Goal: Information Seeking & Learning: Learn about a topic

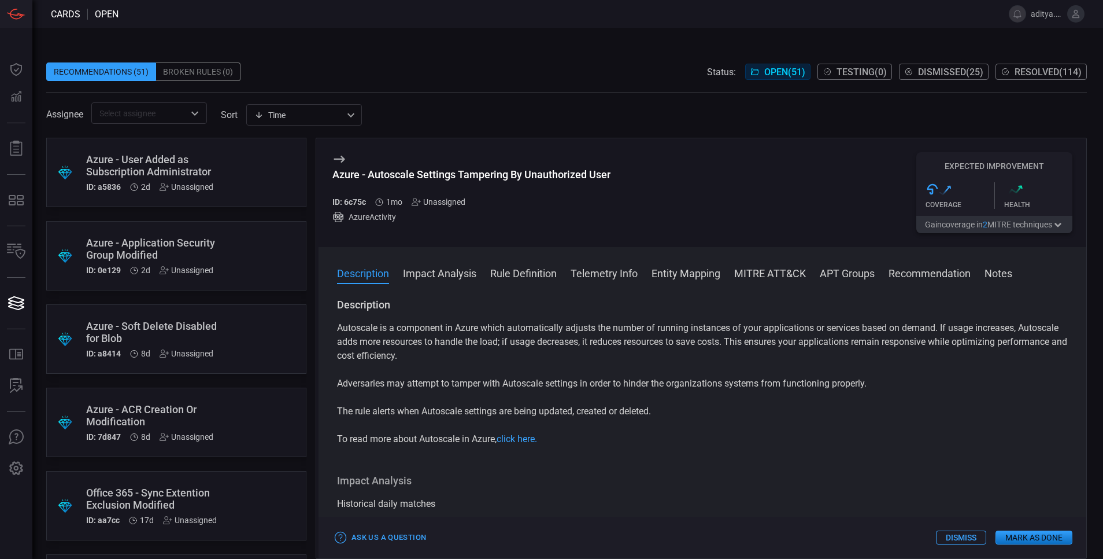
scroll to position [755, 0]
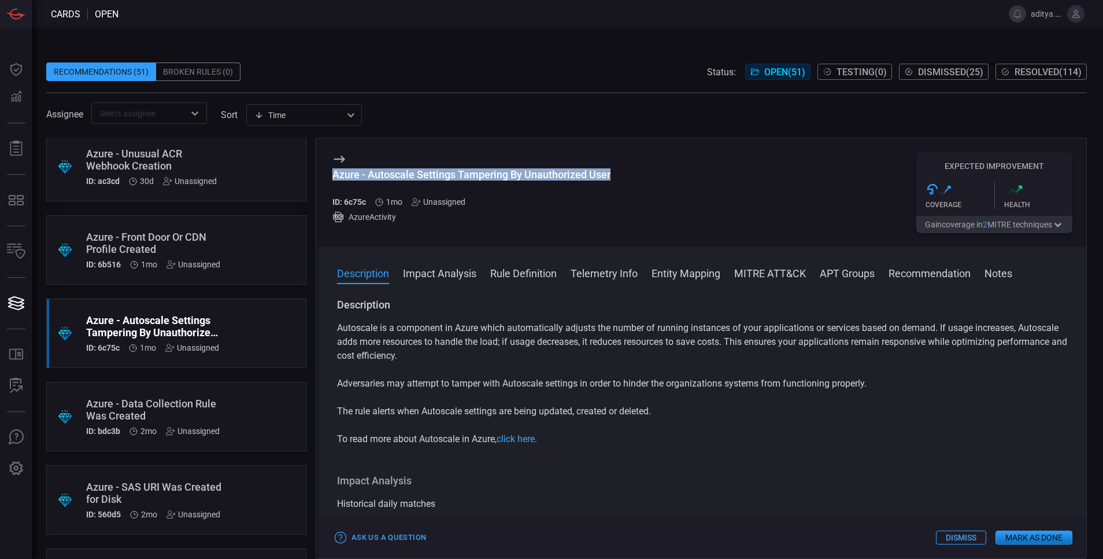
drag, startPoint x: 334, startPoint y: 171, endPoint x: 613, endPoint y: 172, distance: 278.7
click at [613, 172] on div "Azure - Autoscale Settings Tampering By Unauthorized User ID: 6c75c 1mo Unassig…" at bounding box center [703, 192] width 768 height 109
copy div "Azure - Autoscale Settings Tampering By Unauthorized User"
click at [555, 272] on button "Rule Definition" at bounding box center [523, 272] width 67 height 14
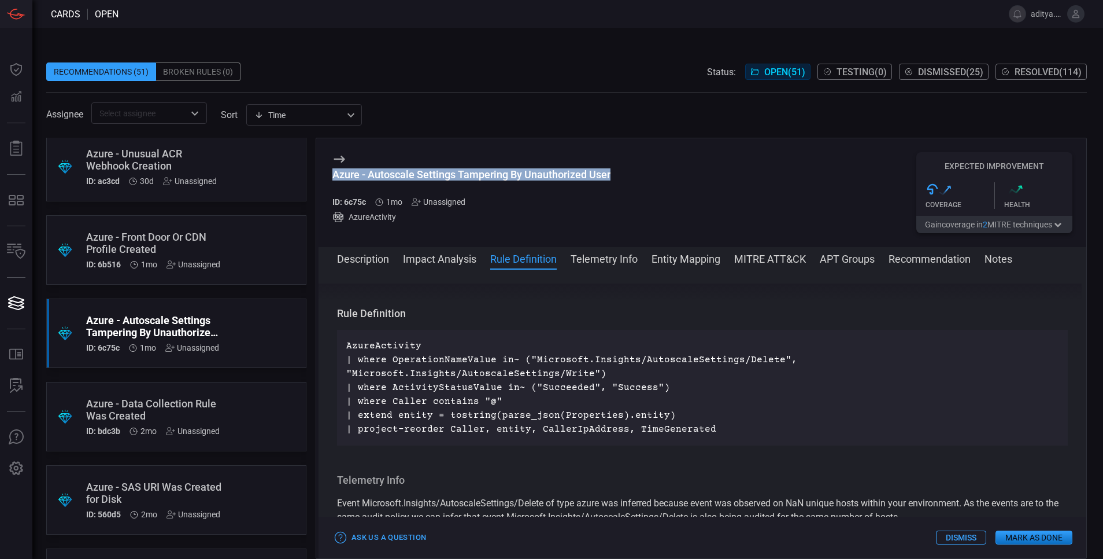
scroll to position [563, 0]
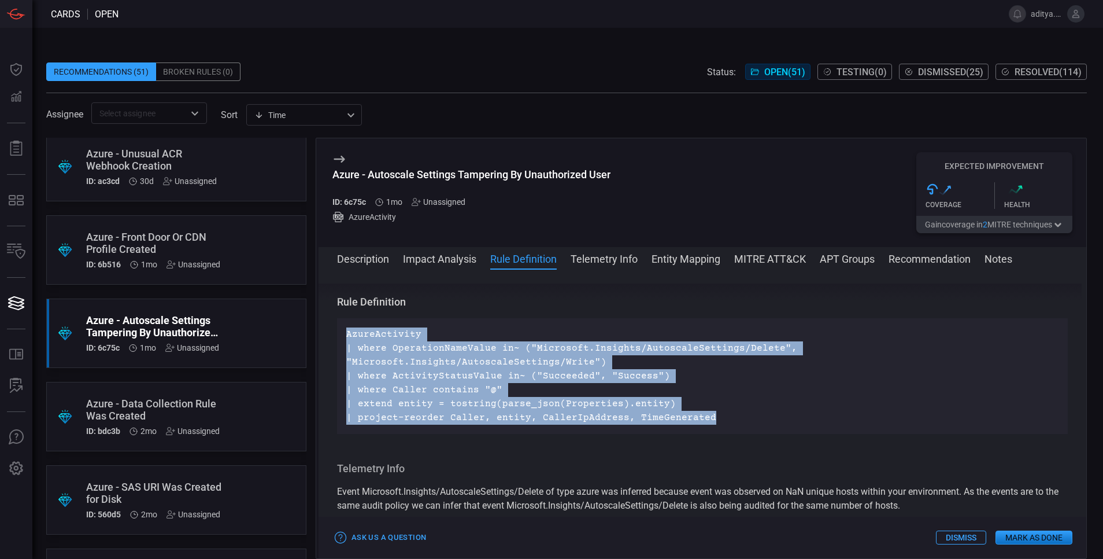
drag, startPoint x: 345, startPoint y: 332, endPoint x: 730, endPoint y: 413, distance: 394.2
click at [730, 413] on div "AzureActivity | where OperationNameValue in~ ("Microsoft.Insights/AutoscaleSett…" at bounding box center [702, 376] width 731 height 116
copy p "AzureActivity | where OperationNameValue in~ ("Microsoft.Insights/AutoscaleSett…"
click at [733, 399] on p "AzureActivity | where OperationNameValue in~ ("Microsoft.Insights/AutoscaleSett…" at bounding box center [702, 375] width 712 height 97
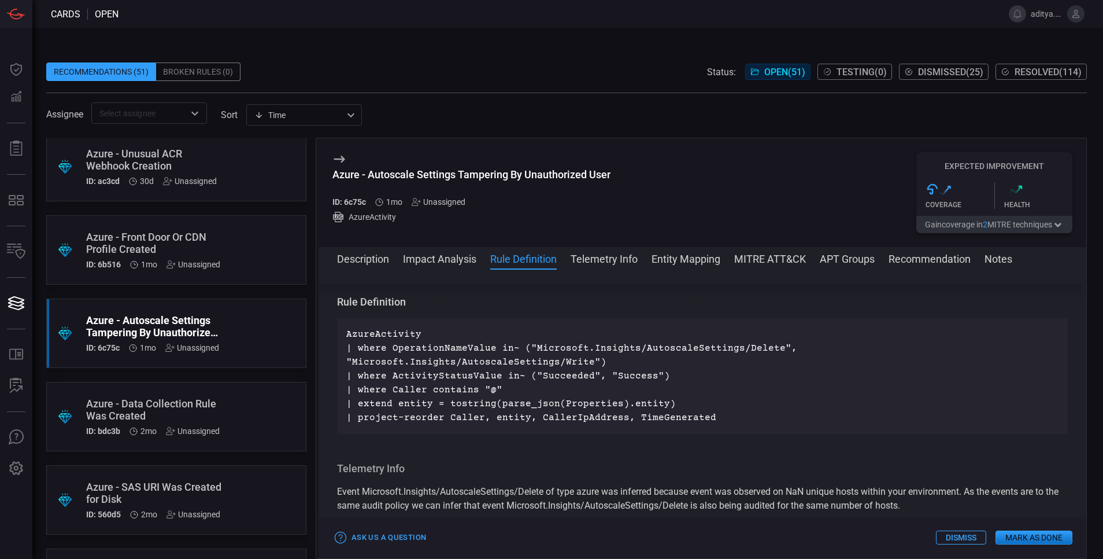
click at [225, 245] on div ".suggested_cards_icon{fill:url(#suggested_cards_icon);} Azure - Front Door Or C…" at bounding box center [176, 249] width 260 height 69
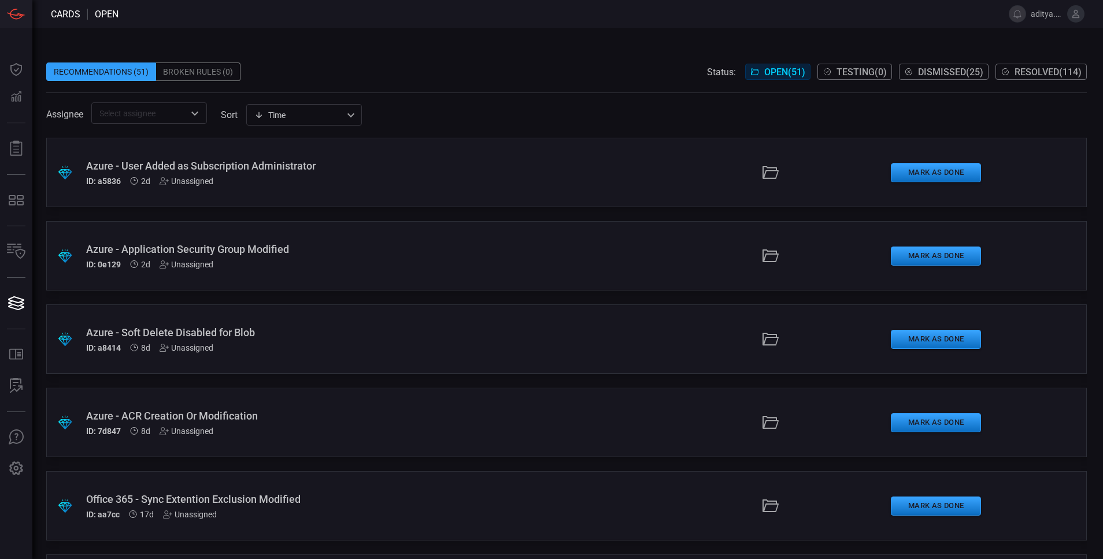
scroll to position [666, 0]
click at [233, 327] on div "Azure - Front Door Or CDN Profile Created" at bounding box center [268, 333] width 364 height 12
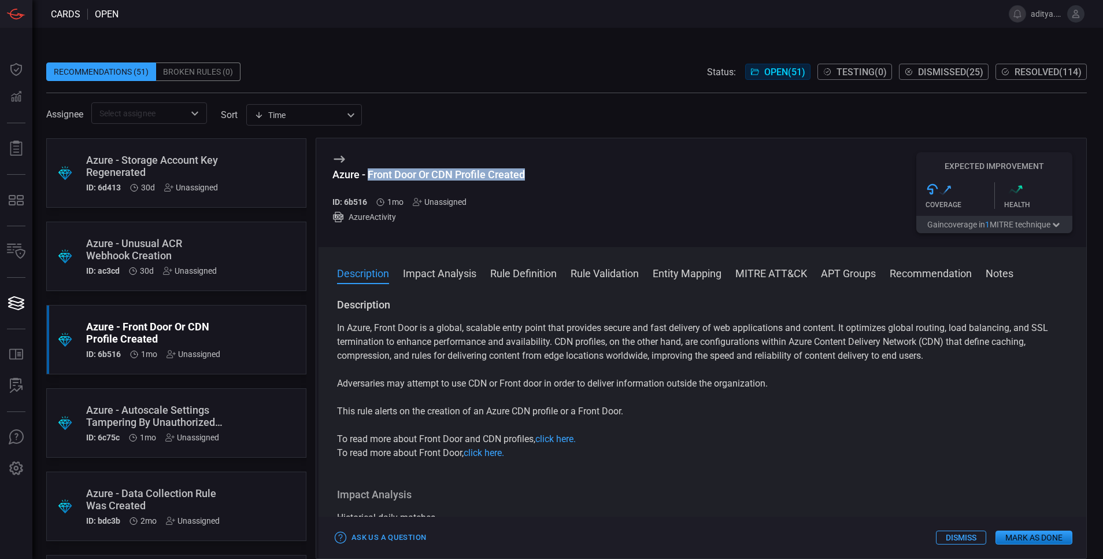
drag, startPoint x: 368, startPoint y: 171, endPoint x: 538, endPoint y: 172, distance: 170.6
click at [538, 172] on div "Azure - Front Door Or CDN Profile Created ID: 6b516 1mo Unassigned AzureActivit…" at bounding box center [703, 192] width 768 height 109
copy div "Front Door Or CDN Profile Created"
click at [528, 267] on button "Rule Definition" at bounding box center [523, 272] width 67 height 14
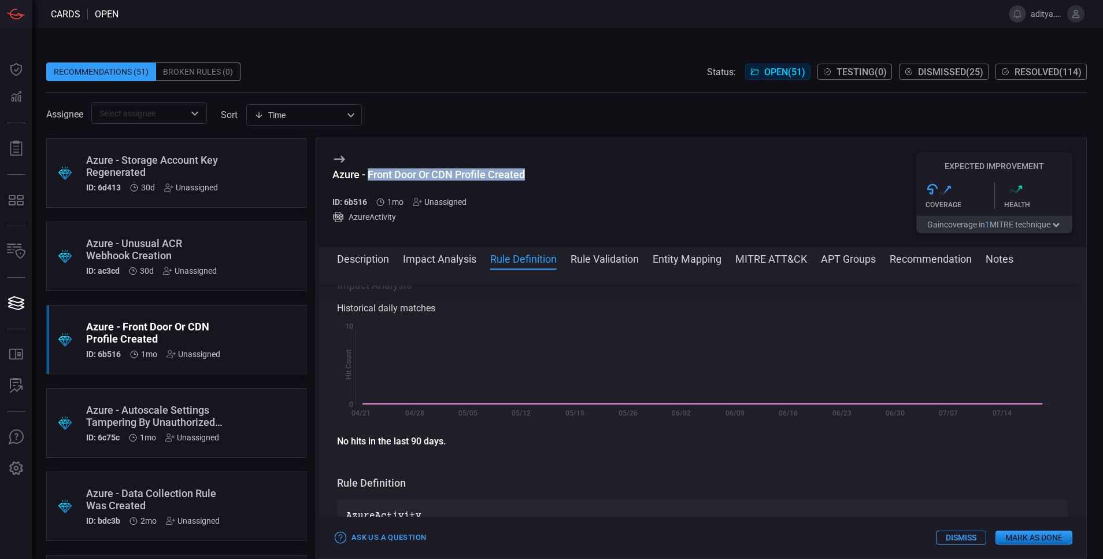
scroll to position [376, 0]
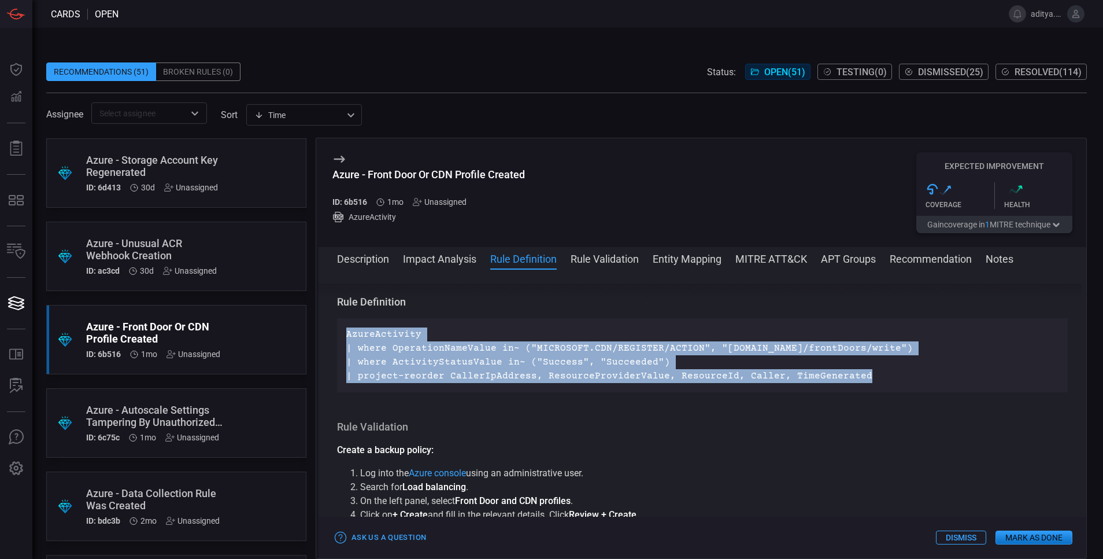
drag, startPoint x: 344, startPoint y: 331, endPoint x: 883, endPoint y: 389, distance: 542.1
click at [883, 389] on div "AzureActivity | where OperationNameValue in~ ("MICROSOFT.CDN/REGISTER/ACTION", …" at bounding box center [702, 355] width 731 height 74
copy p "AzureActivity | where OperationNameValue in~ ("MICROSOFT.CDN/REGISTER/ACTION", …"
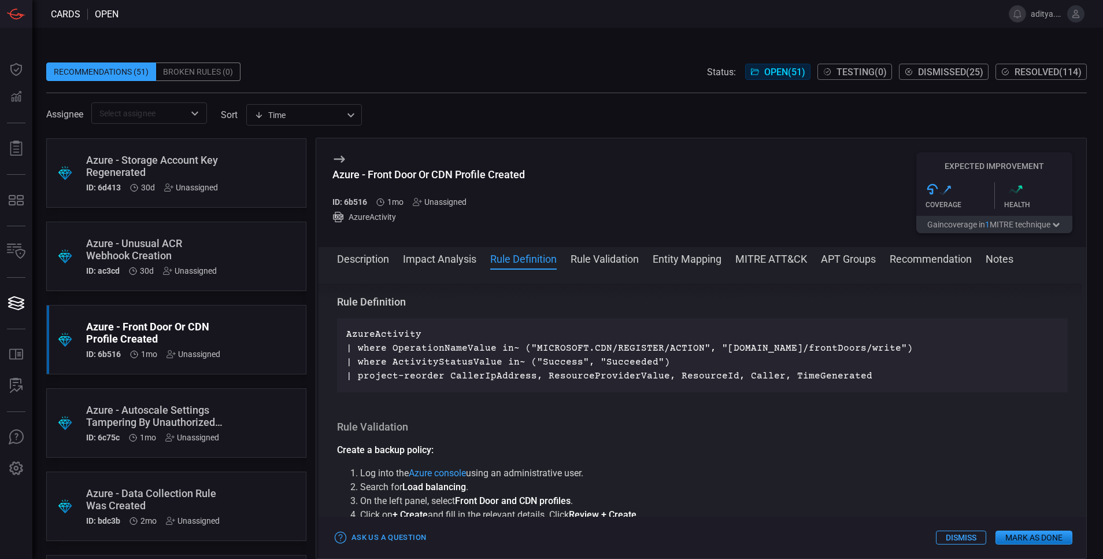
click at [164, 245] on div "Azure - Unusual ACR Webhook Creation" at bounding box center [154, 249] width 136 height 24
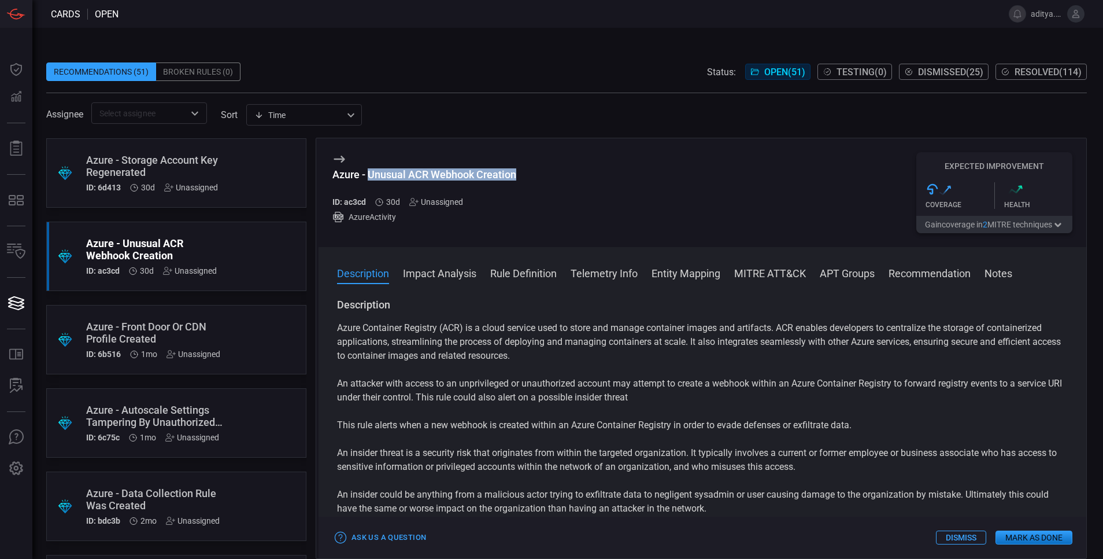
drag, startPoint x: 368, startPoint y: 171, endPoint x: 527, endPoint y: 174, distance: 159.1
click at [527, 174] on div "Azure - Unusual ACR Webhook Creation ID: ac3cd 30d Unassigned AzureActivity Exp…" at bounding box center [703, 192] width 768 height 109
copy div "Unusual ACR Webhook Creation"
click at [533, 275] on button "Rule Definition" at bounding box center [523, 272] width 67 height 14
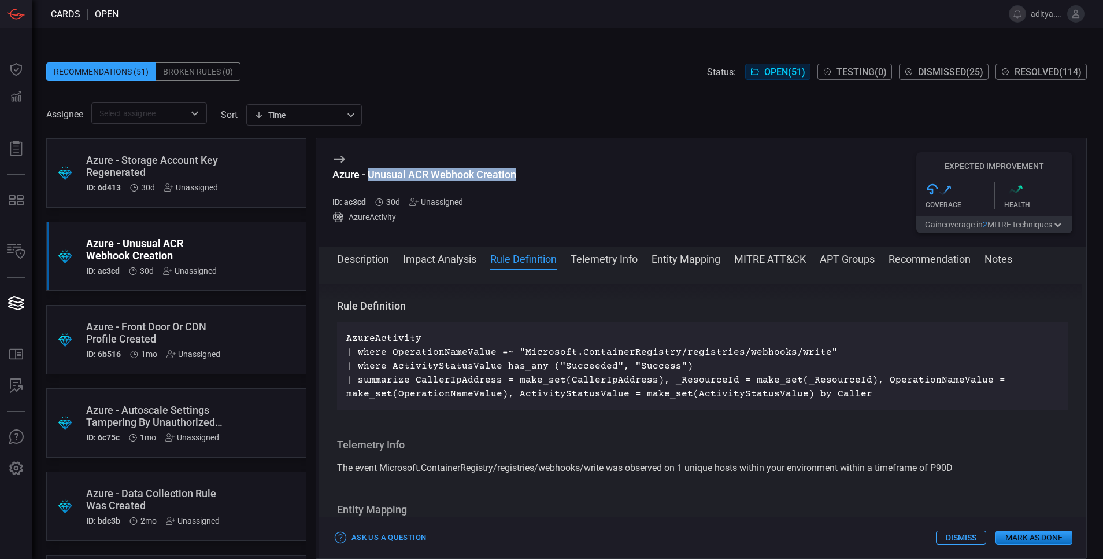
scroll to position [1013, 0]
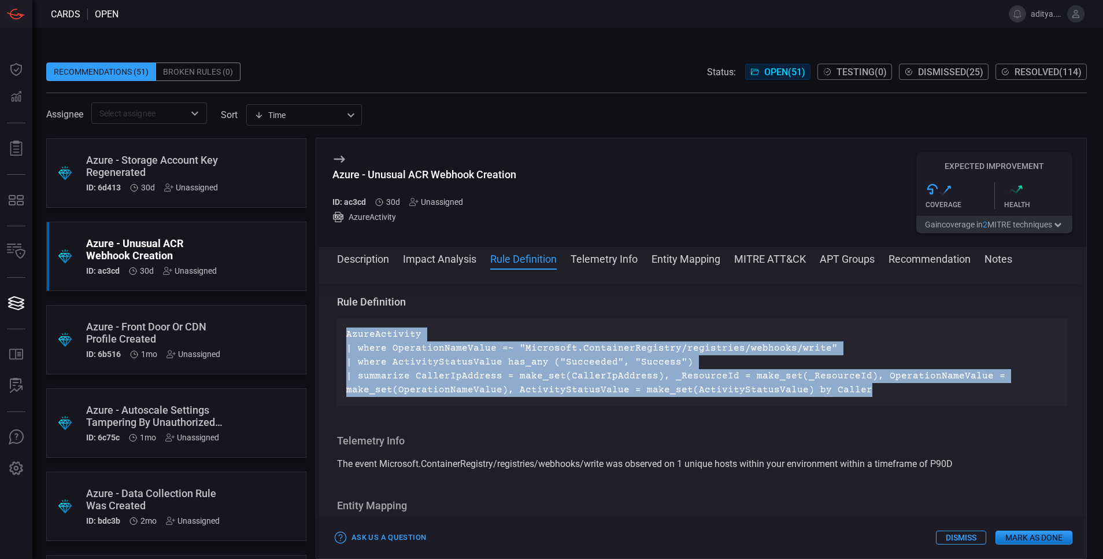
drag, startPoint x: 346, startPoint y: 331, endPoint x: 880, endPoint y: 396, distance: 537.7
click at [880, 396] on div "AzureActivity | where OperationNameValue =~ "Microsoft.ContainerRegistry/regist…" at bounding box center [702, 362] width 731 height 88
copy p "AzureActivity | where OperationNameValue =~ "Microsoft.ContainerRegistry/regist…"
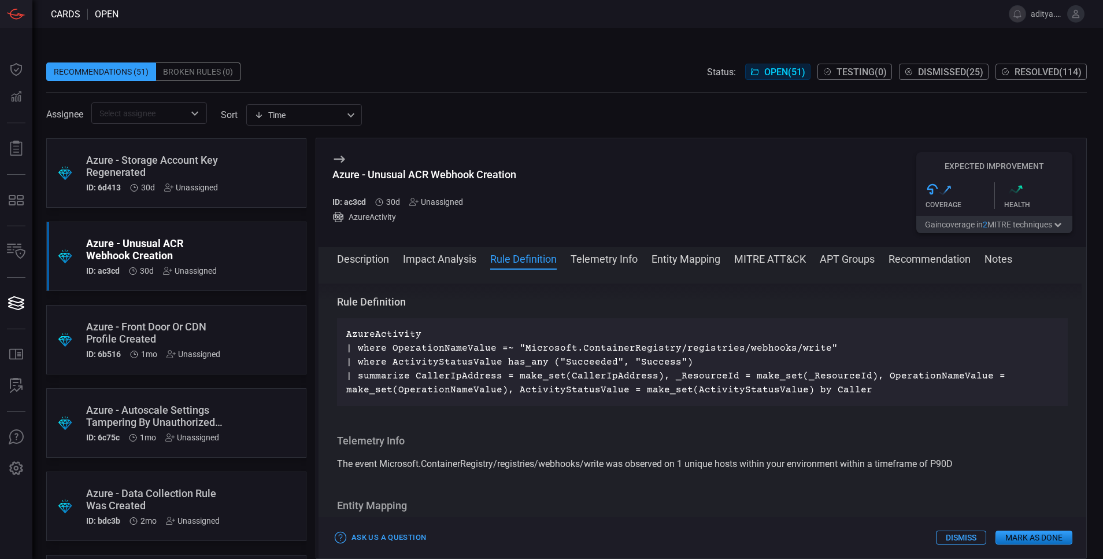
click at [216, 161] on div "Azure - Storage Account Key Regenerated" at bounding box center [154, 166] width 136 height 24
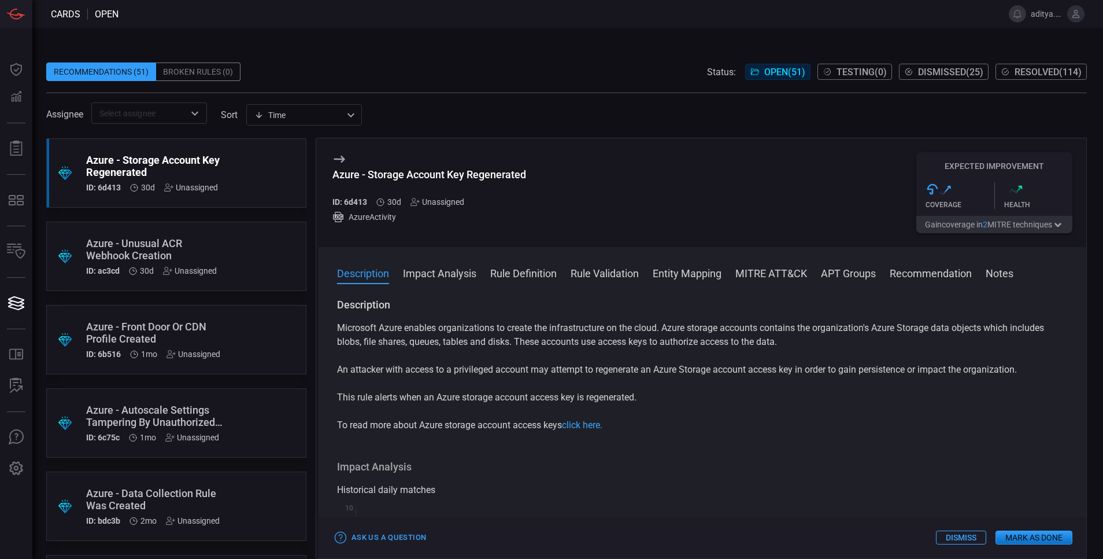
click at [353, 203] on h5 "ID: 6d413" at bounding box center [350, 201] width 35 height 9
drag, startPoint x: 369, startPoint y: 176, endPoint x: 538, endPoint y: 179, distance: 168.9
click at [538, 179] on div "Azure - Storage Account Key Regenerated ID: 6d413 30d Unassigned AzureActivity …" at bounding box center [703, 192] width 768 height 109
copy div "Storage Account Key Regenerated"
click at [532, 277] on button "Rule Definition" at bounding box center [523, 272] width 67 height 14
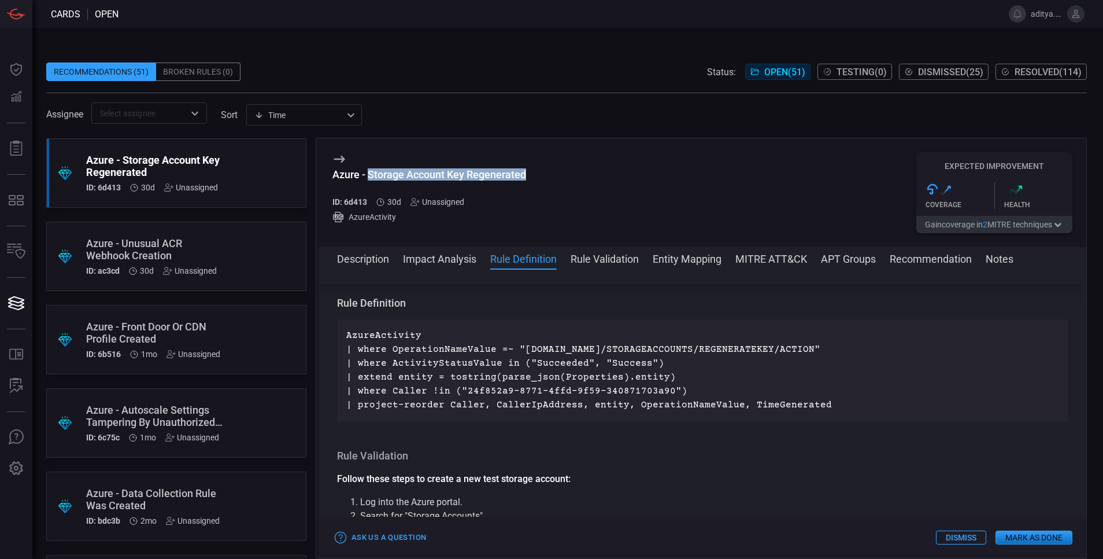
scroll to position [483, 0]
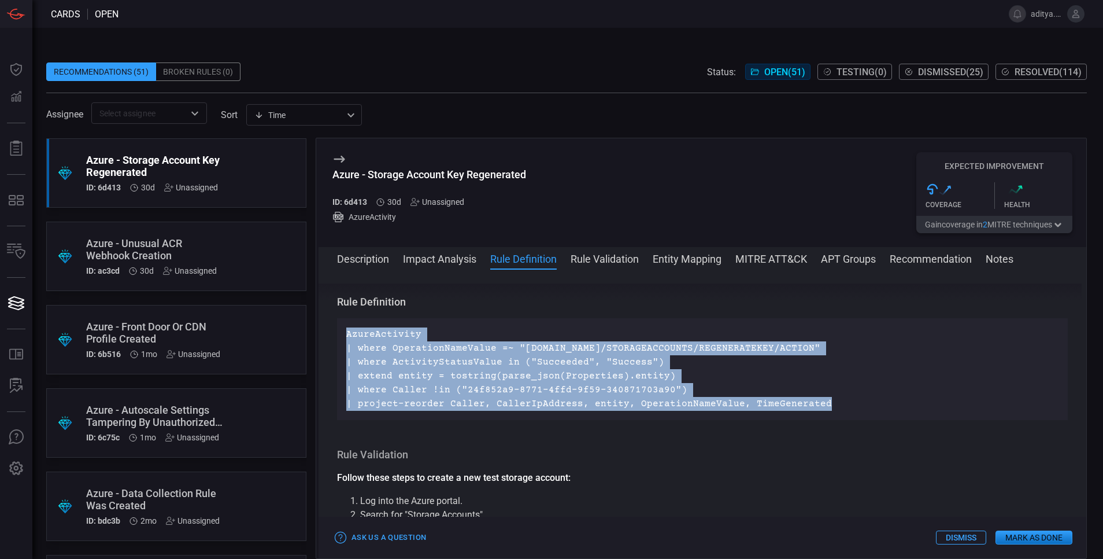
drag, startPoint x: 343, startPoint y: 335, endPoint x: 856, endPoint y: 398, distance: 517.3
click at [856, 398] on div "AzureActivity | where OperationNameValue =~ "MICROSOFT.STORAGE/STORAGEACCOUNTS/…" at bounding box center [702, 369] width 731 height 102
copy p "AzureActivity | where OperationNameValue =~ "MICROSOFT.STORAGE/STORAGEACCOUNTS/…"
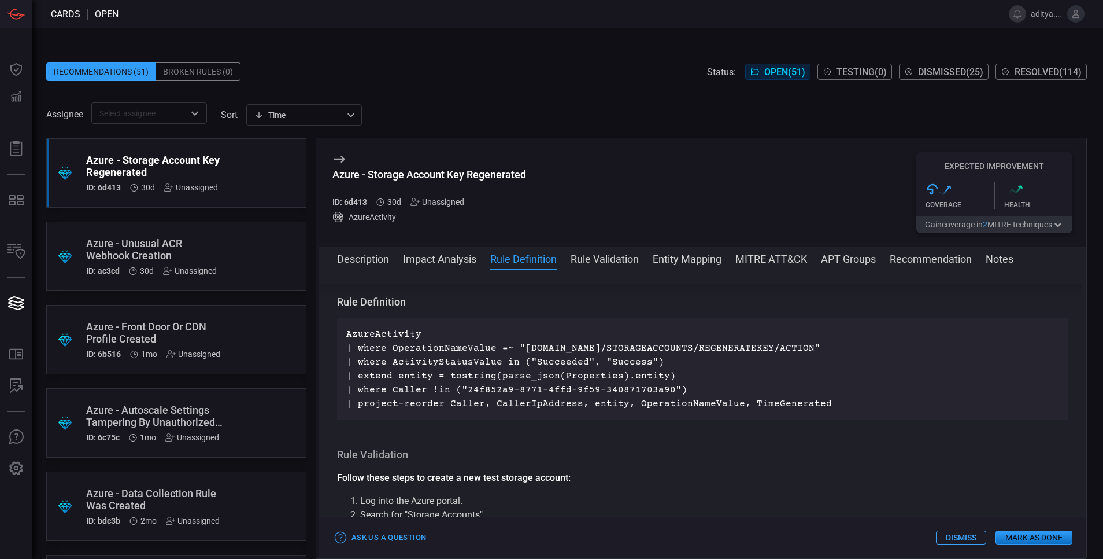
scroll to position [339, 0]
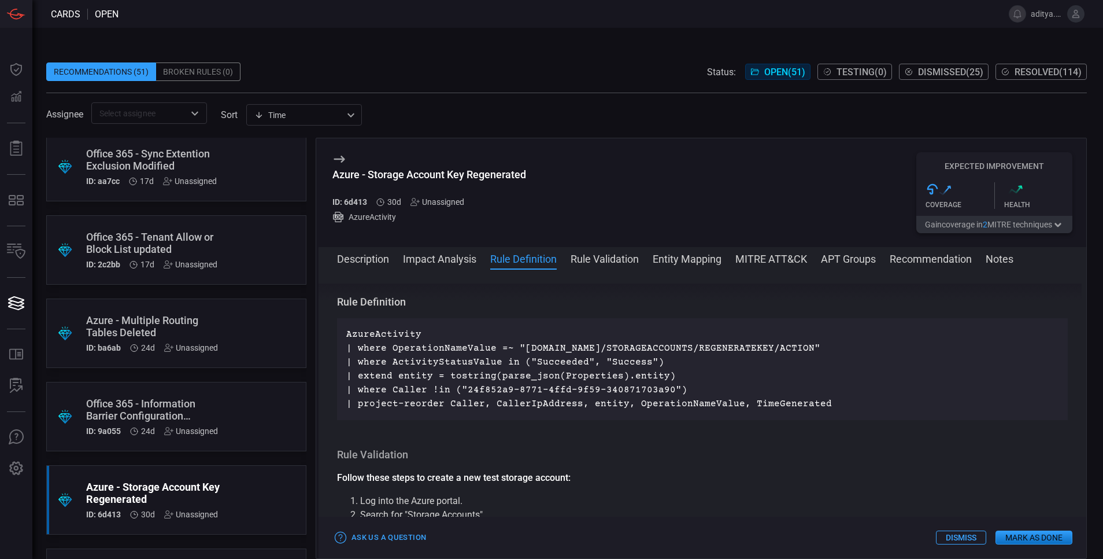
click at [224, 317] on div ".suggested_cards_icon{fill:url(#suggested_cards_icon);} Azure - Multiple Routin…" at bounding box center [176, 332] width 260 height 69
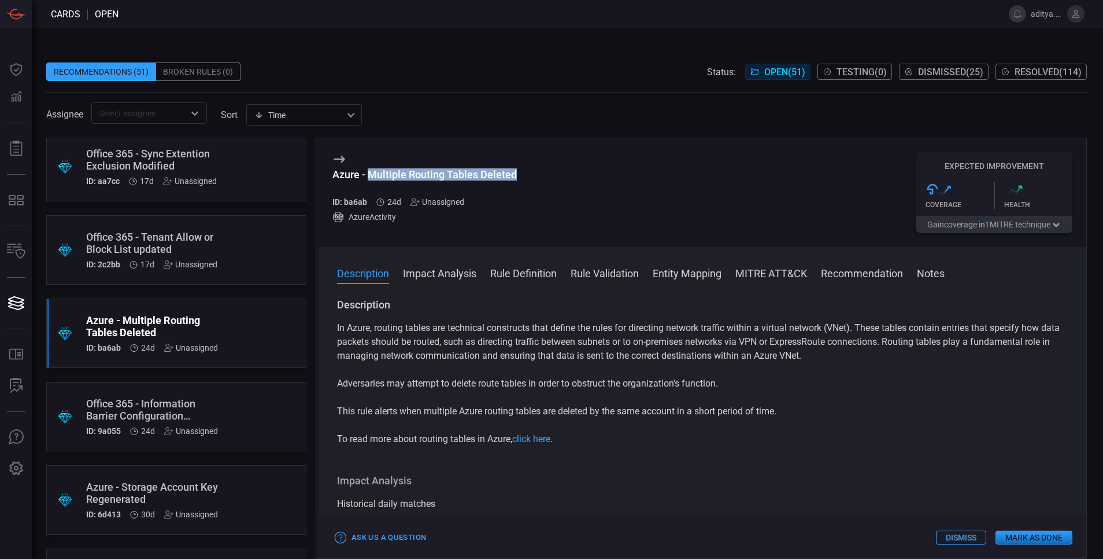
drag, startPoint x: 368, startPoint y: 173, endPoint x: 526, endPoint y: 171, distance: 157.3
click at [526, 171] on div "Azure - Multiple Routing Tables Deleted ID: ba6ab 24d Unassigned AzureActivity …" at bounding box center [703, 192] width 768 height 109
copy div "Multiple Routing Tables Deleted"
click at [515, 276] on button "Rule Definition" at bounding box center [523, 272] width 67 height 14
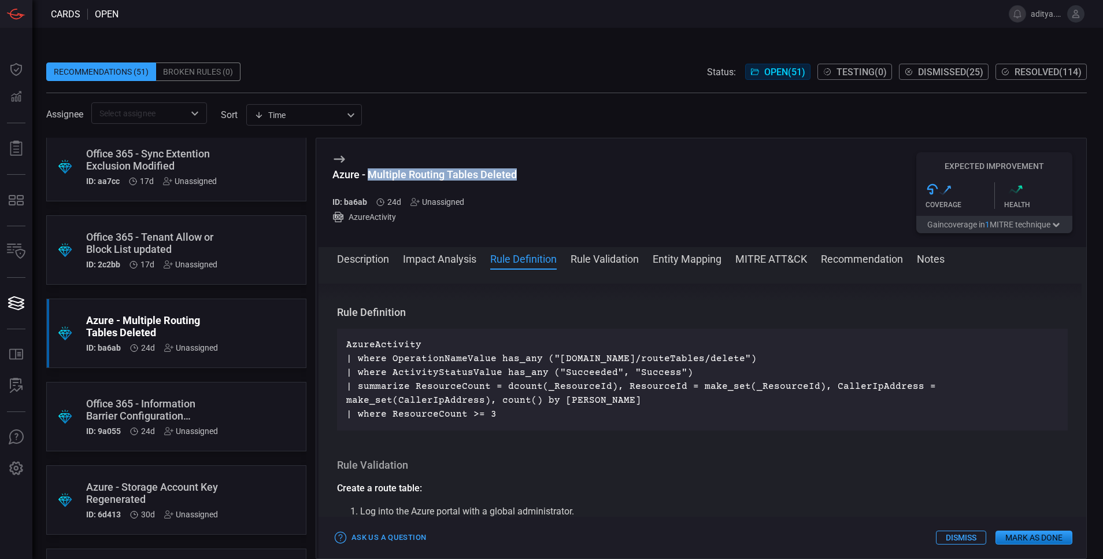
scroll to position [362, 0]
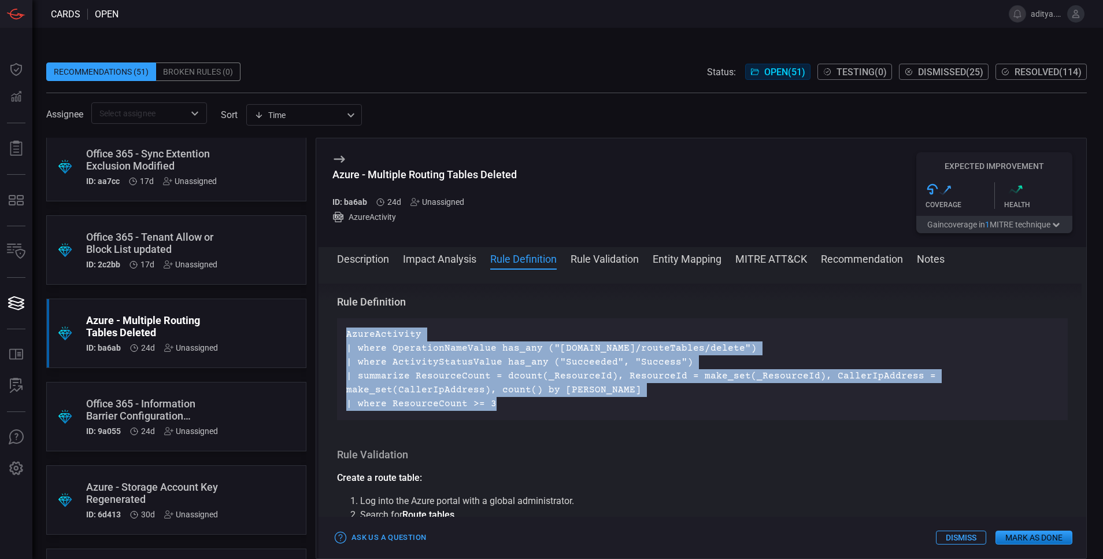
drag, startPoint x: 346, startPoint y: 333, endPoint x: 518, endPoint y: 401, distance: 185.6
click at [518, 401] on div "AzureActivity | where OperationNameValue has_any ("Microsoft.Network/routeTable…" at bounding box center [702, 369] width 731 height 102
copy p "AzureActivity | where OperationNameValue has_any ("Microsoft.Network/routeTable…"
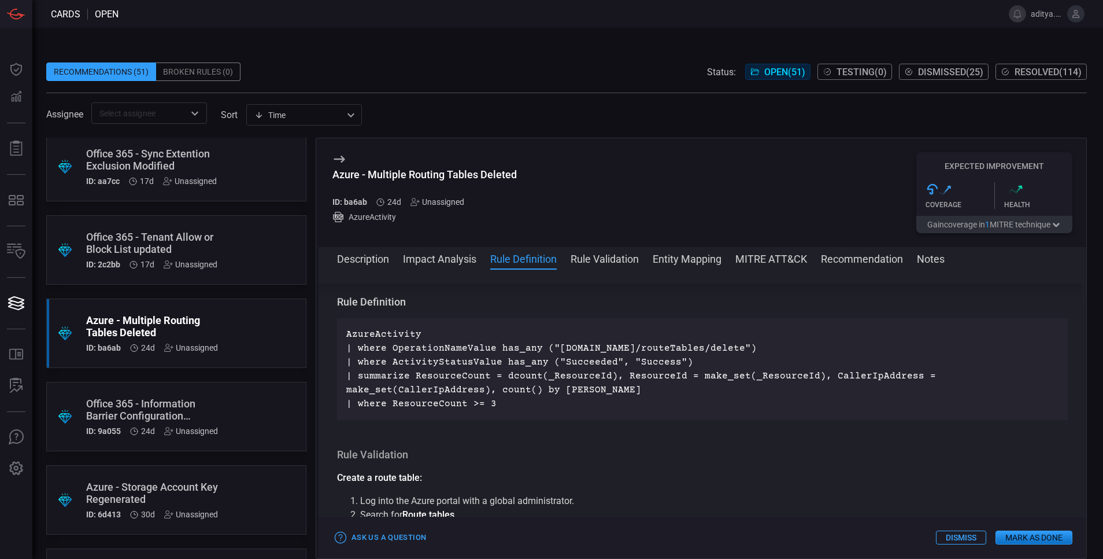
click at [387, 36] on div "Recommendations (51) Broken Rules (0) Status: Open ( 51 ) Testing ( 0 ) Dismiss…" at bounding box center [567, 293] width 1071 height 531
click at [186, 332] on div "Azure - Autoscale Settings Tampering By Unauthorized User" at bounding box center [154, 326] width 136 height 24
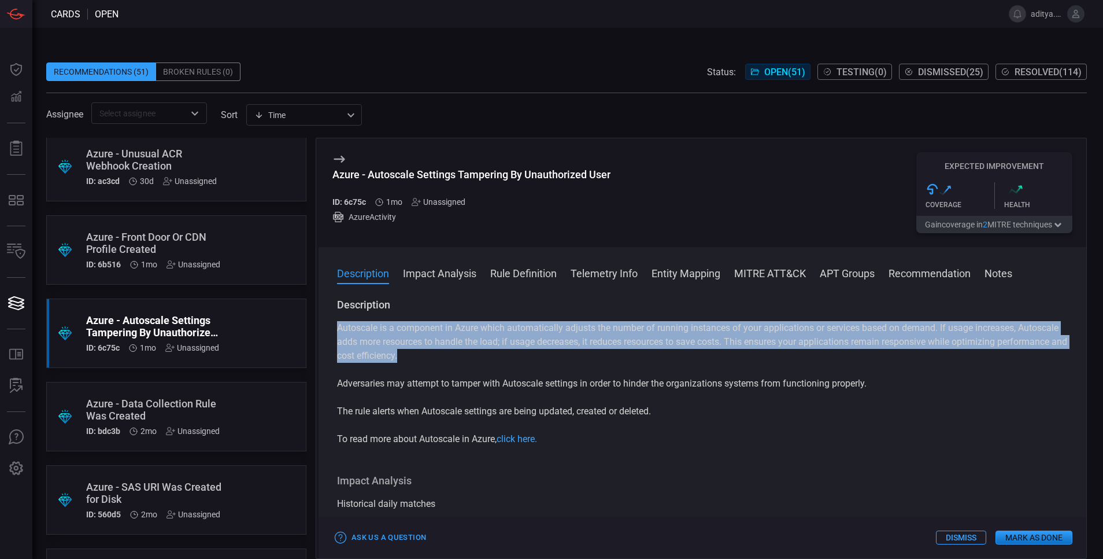
drag, startPoint x: 339, startPoint y: 324, endPoint x: 497, endPoint y: 357, distance: 161.3
click at [497, 357] on p "Autoscale is a component in Azure which automatically adjusts the number of run…" at bounding box center [702, 342] width 731 height 42
click at [552, 274] on button "Rule Definition" at bounding box center [523, 272] width 67 height 14
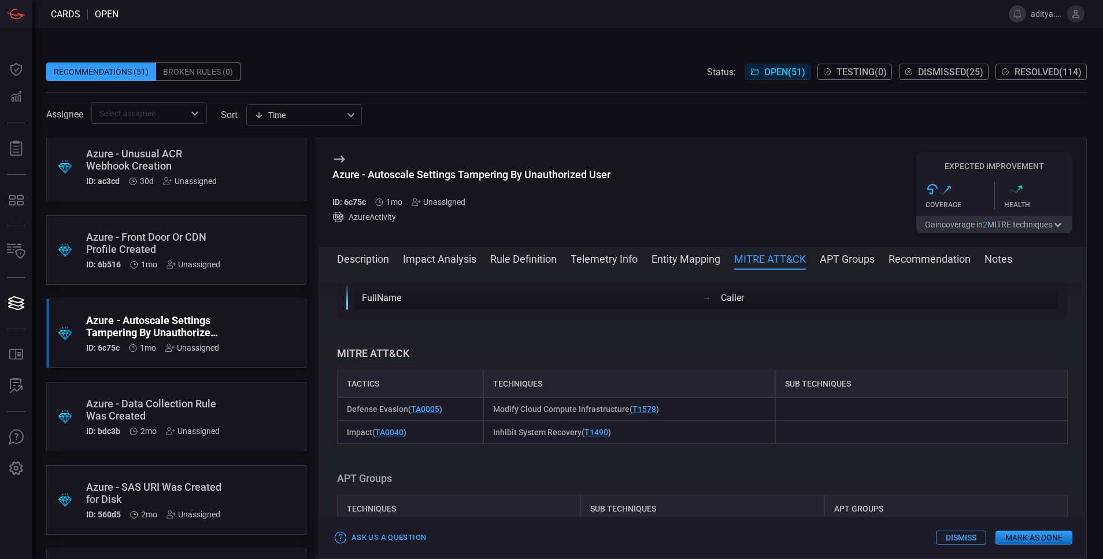
scroll to position [871, 0]
drag, startPoint x: 369, startPoint y: 172, endPoint x: 622, endPoint y: 169, distance: 252.7
click at [622, 169] on div "Azure - Autoscale Settings Tampering By Unauthorized User ID: 6c75c 1mo Unassig…" at bounding box center [703, 192] width 768 height 109
click at [517, 263] on button "Rule Definition" at bounding box center [523, 258] width 67 height 14
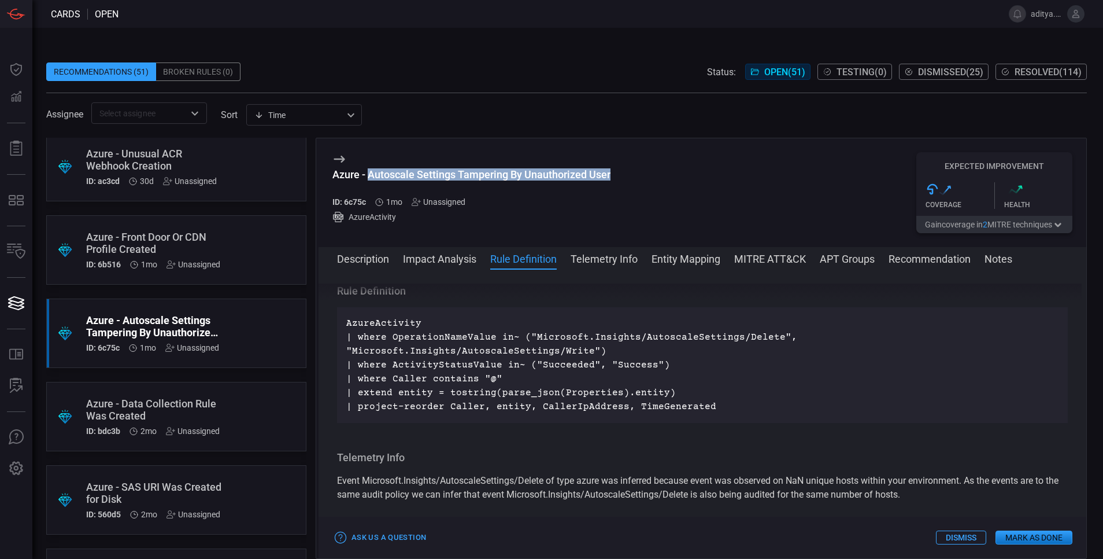
scroll to position [563, 0]
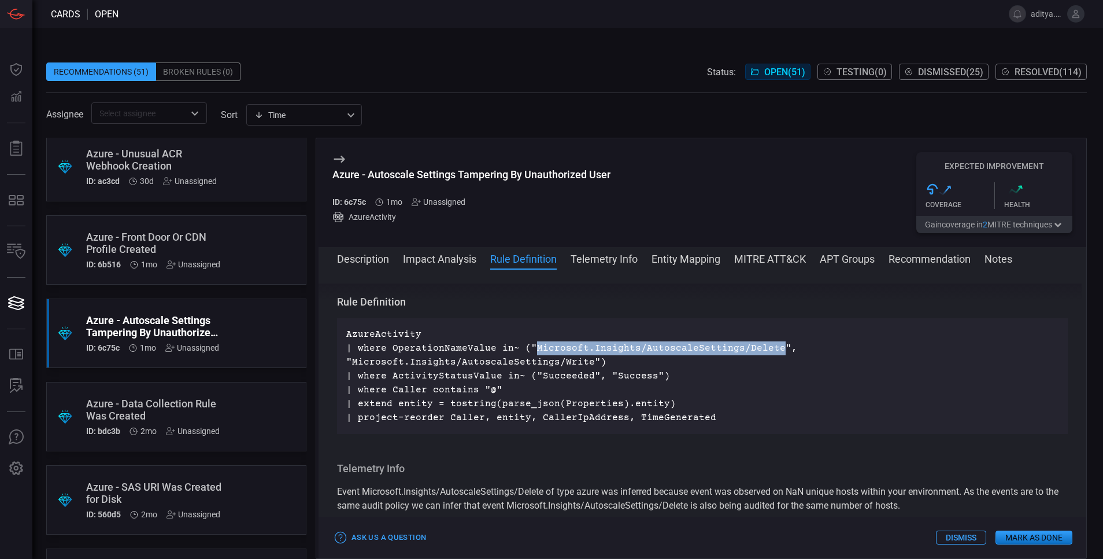
drag, startPoint x: 530, startPoint y: 345, endPoint x: 768, endPoint y: 345, distance: 238.3
click at [768, 345] on p "AzureActivity | where OperationNameValue in~ ("Microsoft.Insights/AutoscaleSett…" at bounding box center [702, 375] width 712 height 97
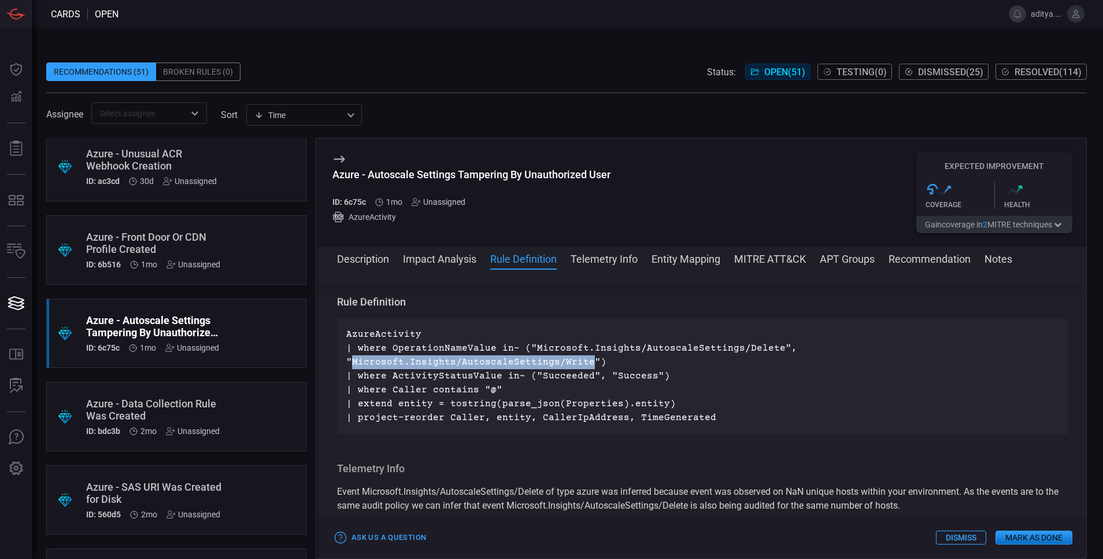
drag, startPoint x: 788, startPoint y: 345, endPoint x: 1024, endPoint y: 349, distance: 235.4
click at [1024, 349] on p "AzureActivity | where OperationNameValue in~ ("Microsoft.Insights/AutoscaleSett…" at bounding box center [702, 375] width 712 height 97
click at [223, 235] on div ".suggested_cards_icon{fill:url(#suggested_cards_icon);} Azure - Front Door Or C…" at bounding box center [176, 249] width 260 height 69
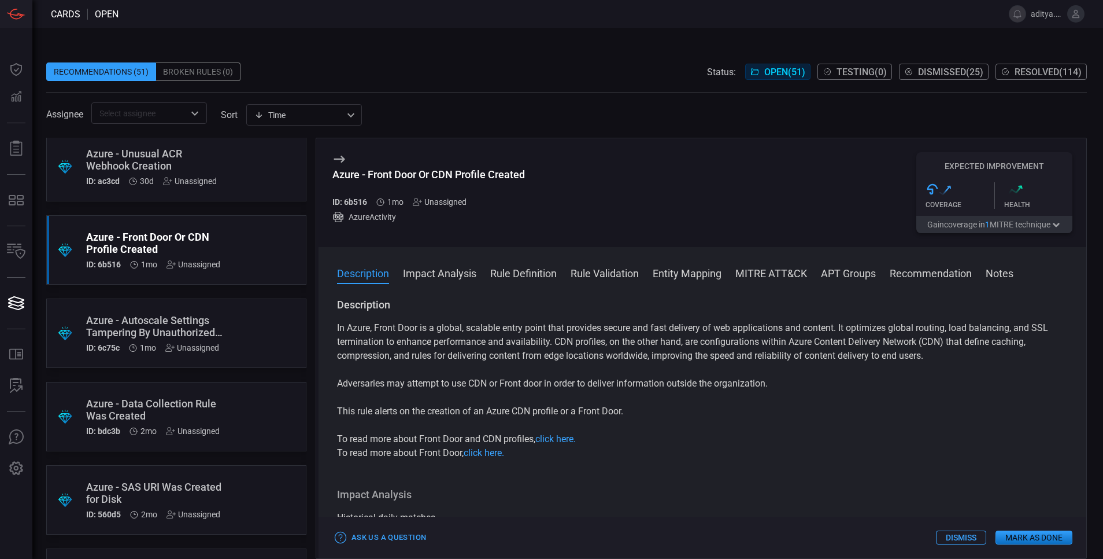
click at [350, 198] on h5 "ID: 6b516" at bounding box center [350, 201] width 35 height 9
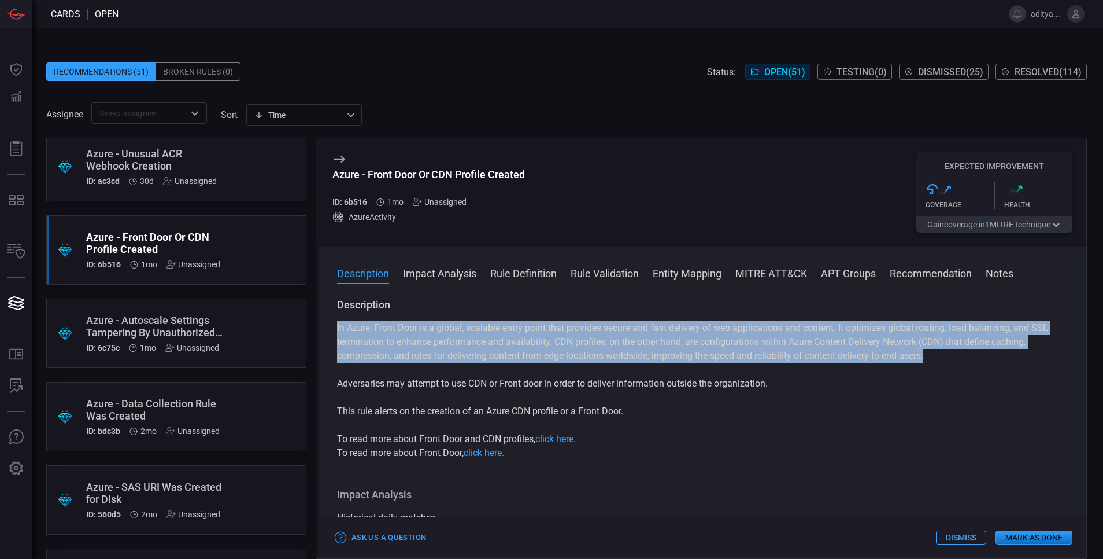
drag, startPoint x: 336, startPoint y: 327, endPoint x: 944, endPoint y: 356, distance: 608.5
click at [944, 356] on div "Description In Azure, Front Door is a global, scalable entry point that provide…" at bounding box center [703, 426] width 768 height 256
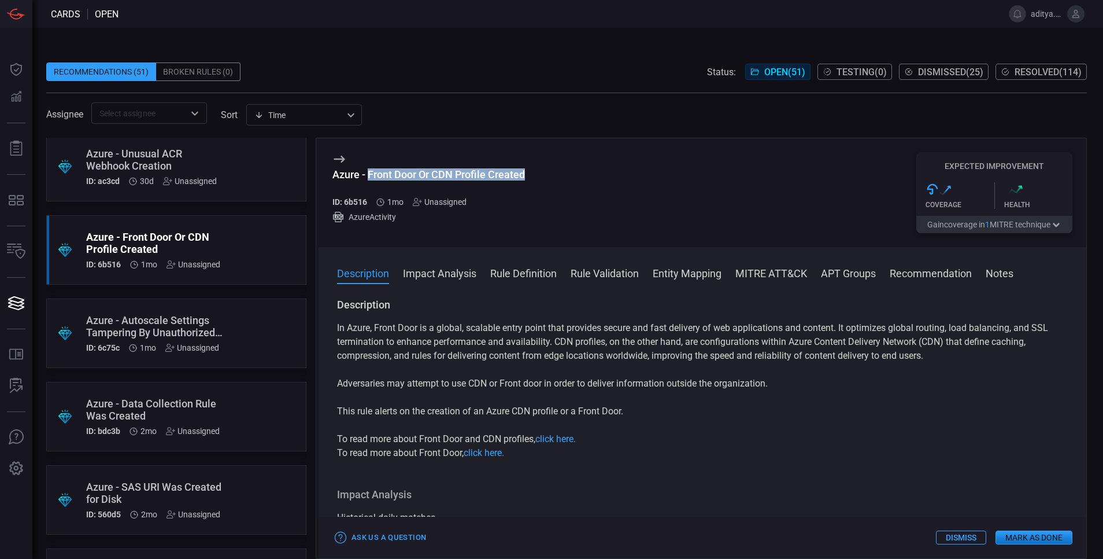
drag, startPoint x: 369, startPoint y: 172, endPoint x: 530, endPoint y: 174, distance: 160.8
click at [530, 174] on div "Azure - Front Door Or CDN Profile Created ID: 6b516 1mo Unassigned AzureActivit…" at bounding box center [703, 192] width 768 height 109
click at [497, 278] on button "Rule Definition" at bounding box center [523, 272] width 67 height 14
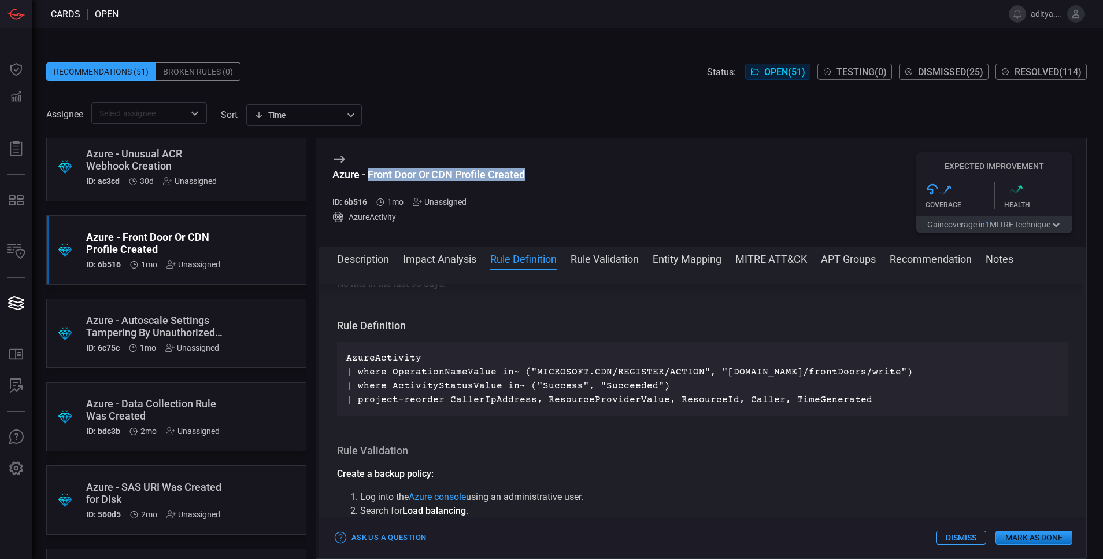
scroll to position [376, 0]
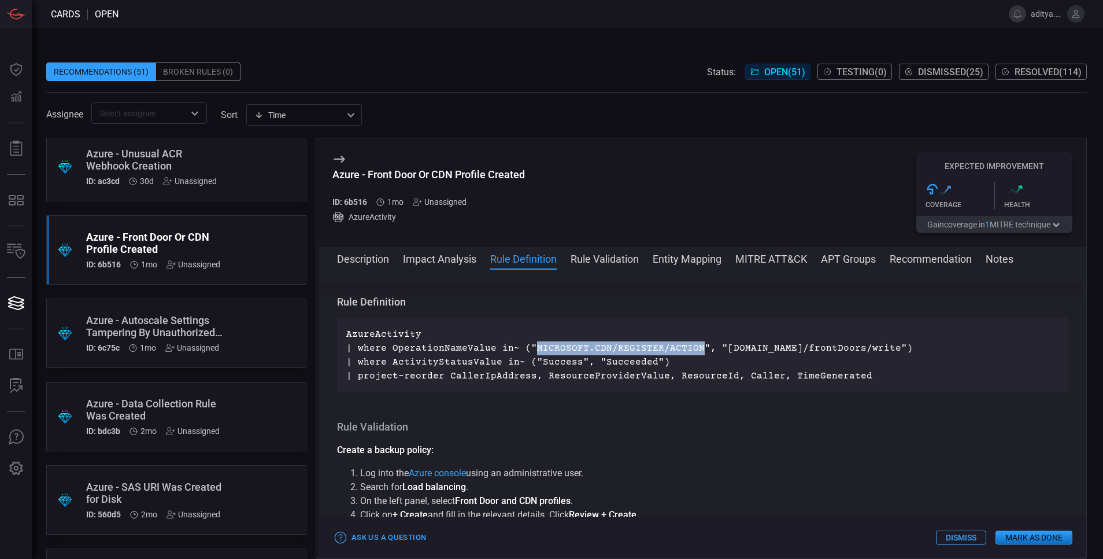
drag, startPoint x: 528, startPoint y: 345, endPoint x: 688, endPoint y: 343, distance: 160.2
click at [688, 343] on p "AzureActivity | where OperationNameValue in~ ("MICROSOFT.CDN/REGISTER/ACTION", …" at bounding box center [702, 355] width 712 height 56
drag, startPoint x: 712, startPoint y: 346, endPoint x: 901, endPoint y: 349, distance: 189.1
click at [901, 349] on p "AzureActivity | where OperationNameValue in~ ("MICROSOFT.CDN/REGISTER/ACTION", …" at bounding box center [702, 355] width 712 height 56
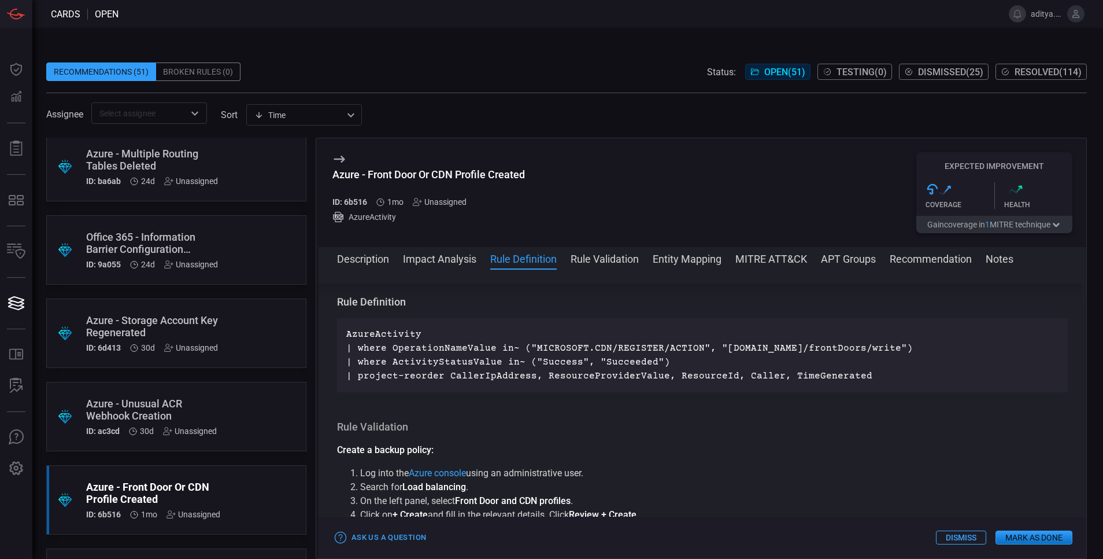
click at [161, 330] on div "Azure - Storage Account Key Regenerated" at bounding box center [154, 326] width 136 height 24
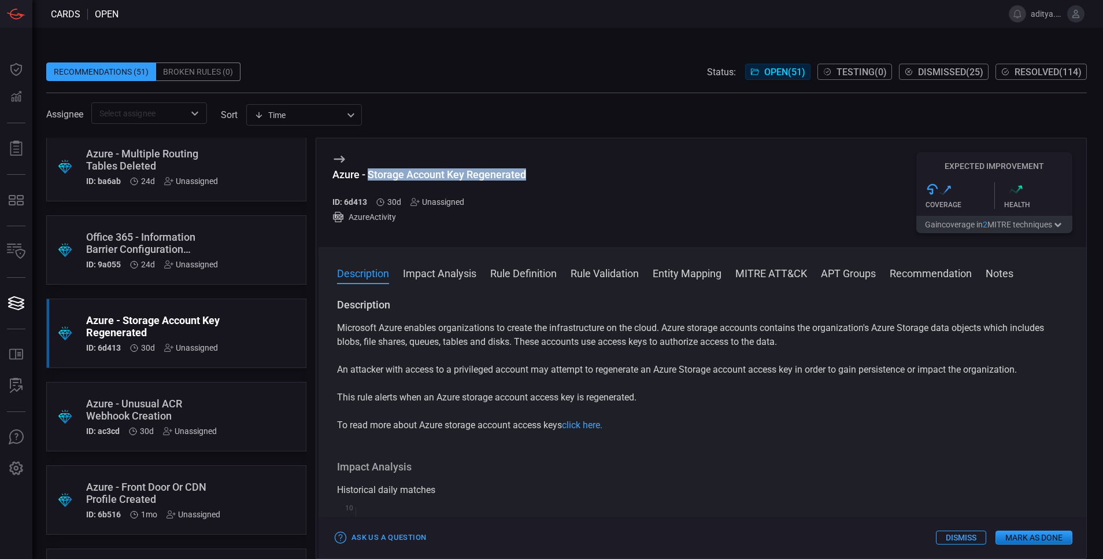
drag, startPoint x: 368, startPoint y: 172, endPoint x: 555, endPoint y: 175, distance: 186.2
click at [555, 175] on div "Azure - Storage Account Key Regenerated ID: 6d413 30d Unassigned AzureActivity …" at bounding box center [703, 192] width 768 height 109
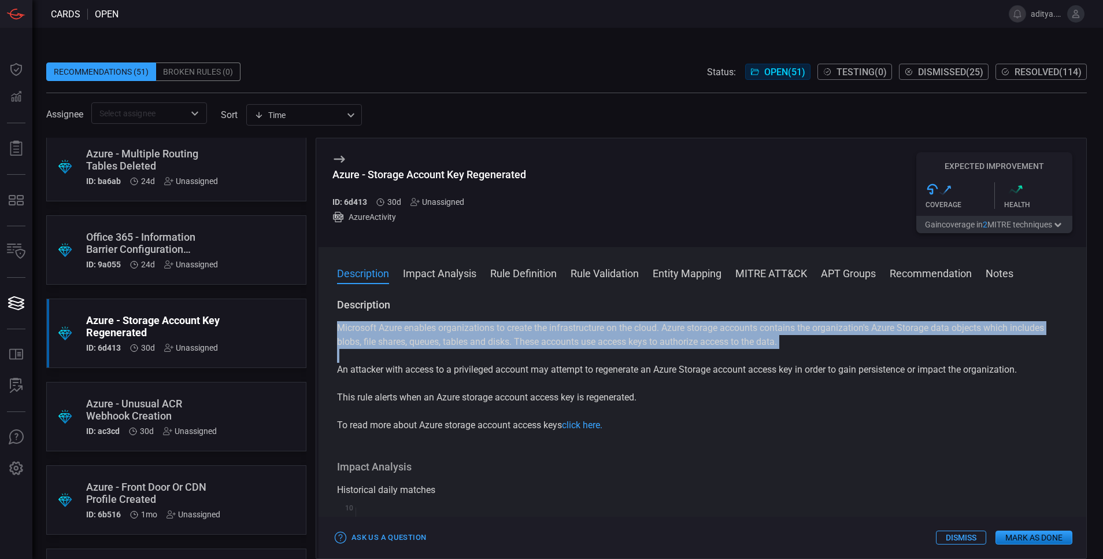
drag, startPoint x: 339, startPoint y: 327, endPoint x: 1035, endPoint y: 379, distance: 697.7
click at [1035, 379] on div "Microsoft Azure enables organizations to create the infrastructure on the cloud…" at bounding box center [702, 376] width 731 height 111
click at [511, 269] on button "Rule Definition" at bounding box center [523, 272] width 67 height 14
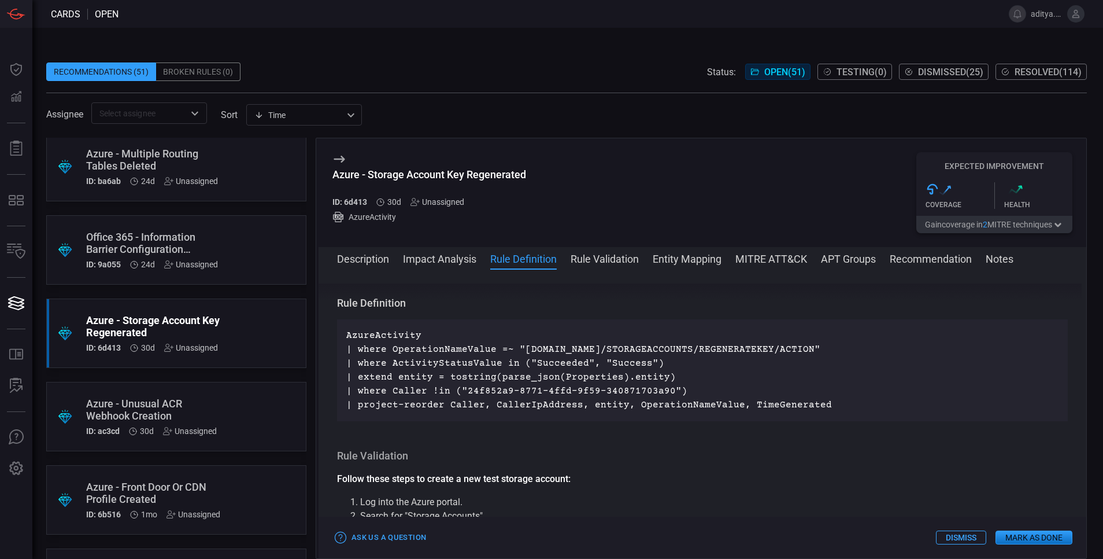
scroll to position [483, 0]
drag, startPoint x: 519, startPoint y: 345, endPoint x: 819, endPoint y: 342, distance: 299.6
click at [819, 342] on p "AzureActivity | where OperationNameValue =~ "MICROSOFT.STORAGE/STORAGEACCOUNTS/…" at bounding box center [702, 368] width 712 height 83
click at [174, 486] on div "Azure - Front Door Or CDN Profile Created" at bounding box center [154, 493] width 136 height 24
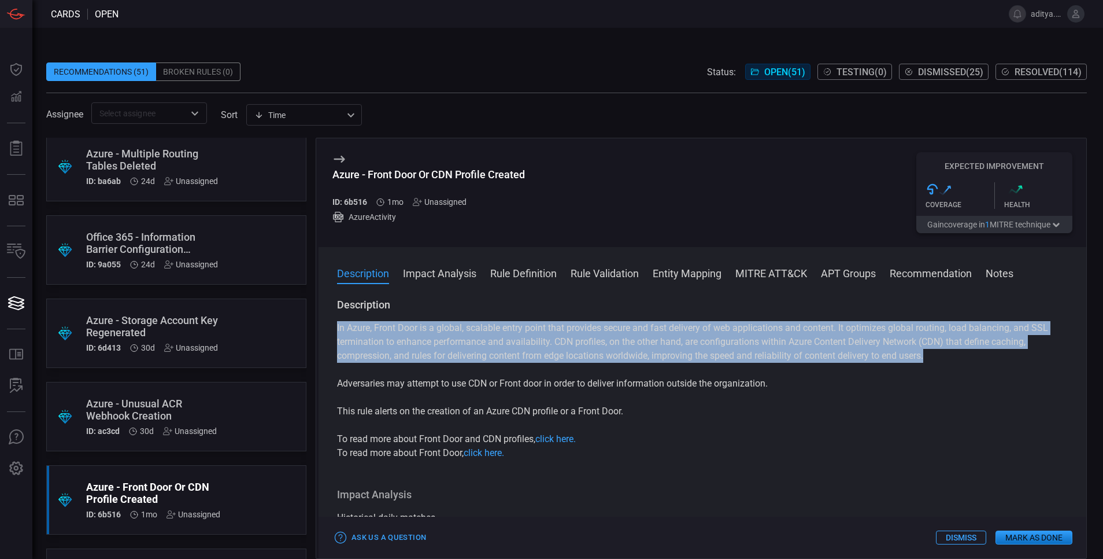
drag, startPoint x: 337, startPoint y: 329, endPoint x: 943, endPoint y: 355, distance: 606.0
click at [943, 355] on div "Description In Azure, Front Door is a global, scalable entry point that provide…" at bounding box center [703, 426] width 768 height 256
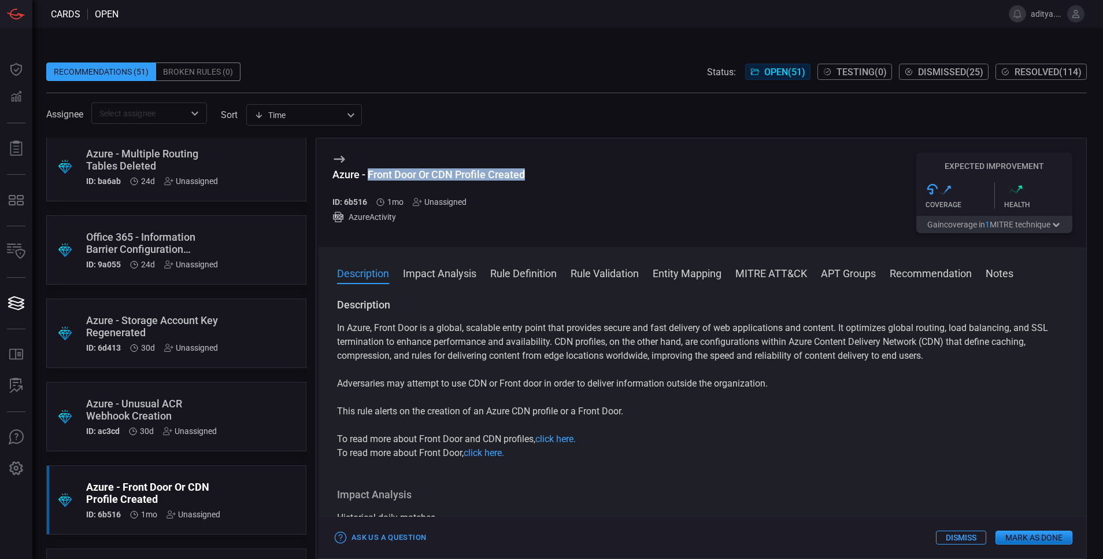
drag, startPoint x: 369, startPoint y: 169, endPoint x: 527, endPoint y: 172, distance: 158.5
click at [527, 172] on div "Azure - Front Door Or CDN Profile Created ID: 6b516 1mo Unassigned AzureActivit…" at bounding box center [703, 192] width 768 height 109
click at [544, 284] on span at bounding box center [703, 288] width 768 height 19
click at [534, 273] on button "Rule Definition" at bounding box center [523, 272] width 67 height 14
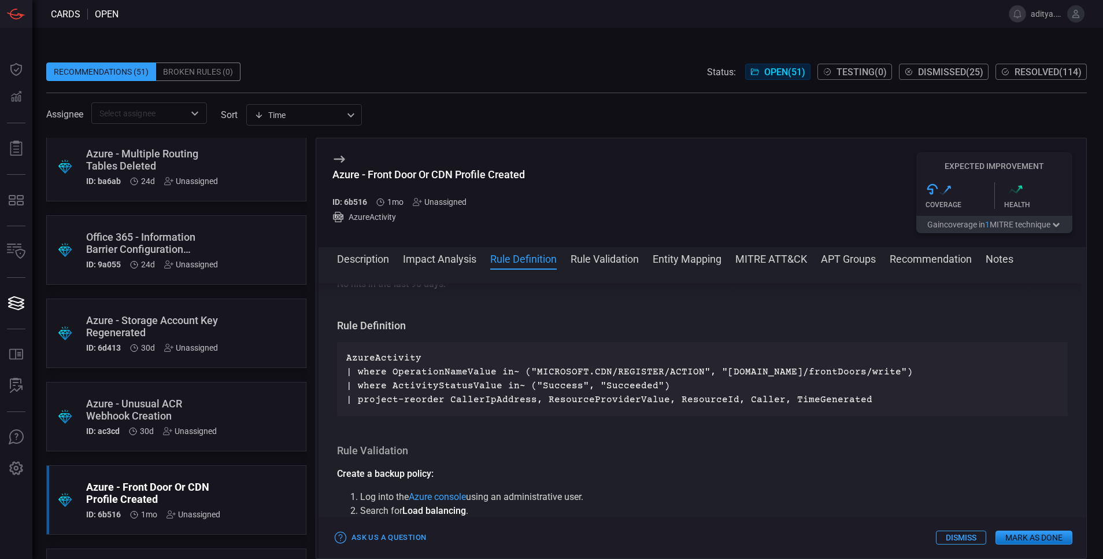
scroll to position [376, 0]
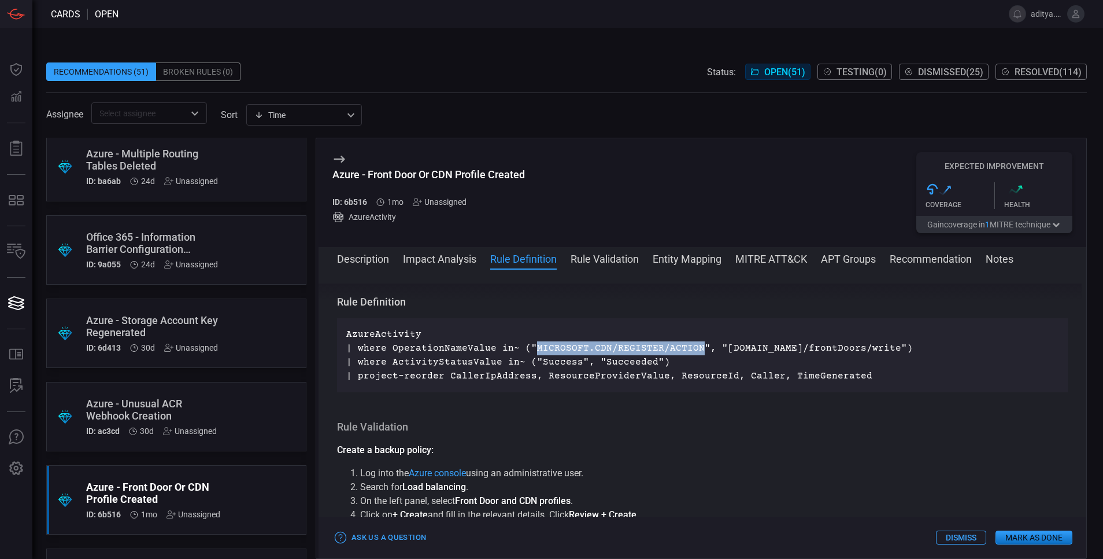
drag, startPoint x: 528, startPoint y: 346, endPoint x: 691, endPoint y: 346, distance: 163.1
click at [691, 346] on p "AzureActivity | where OperationNameValue in~ ("MICROSOFT.CDN/REGISTER/ACTION", …" at bounding box center [702, 355] width 712 height 56
drag, startPoint x: 712, startPoint y: 346, endPoint x: 900, endPoint y: 348, distance: 188.5
click at [900, 348] on p "AzureActivity | where OperationNameValue in~ ("MICROSOFT.CDN/REGISTER/ACTION", …" at bounding box center [702, 355] width 712 height 56
click at [1089, 396] on div "Recommendations (51) Broken Rules (0) Status: Open ( 51 ) Testing ( 0 ) Dismiss…" at bounding box center [567, 293] width 1071 height 531
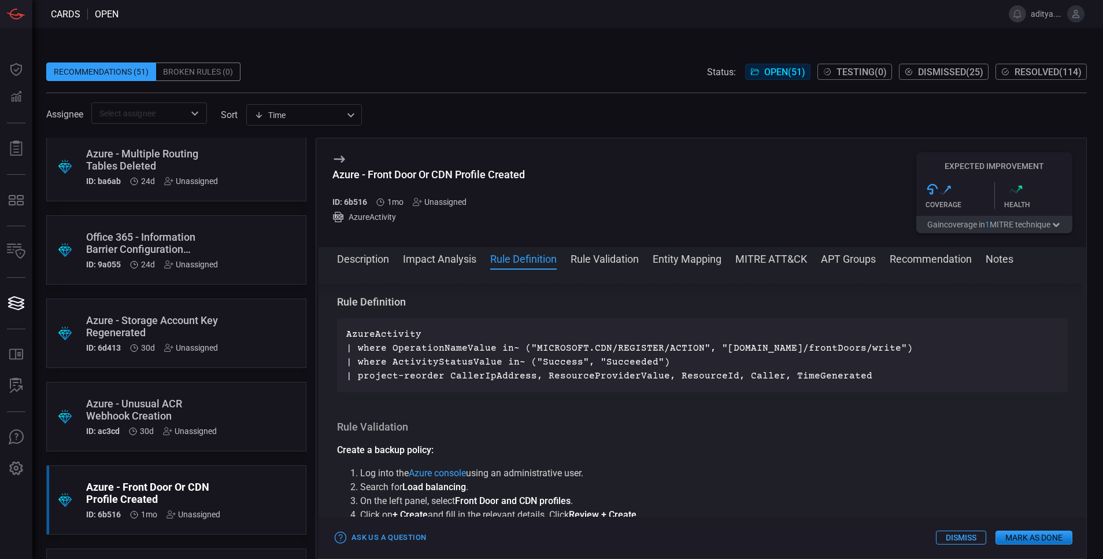
click at [931, 363] on p "AzureActivity | where OperationNameValue in~ ("MICROSOFT.CDN/REGISTER/ACTION", …" at bounding box center [702, 355] width 712 height 56
click at [156, 397] on div "Azure - Unusual ACR Webhook Creation" at bounding box center [154, 409] width 136 height 24
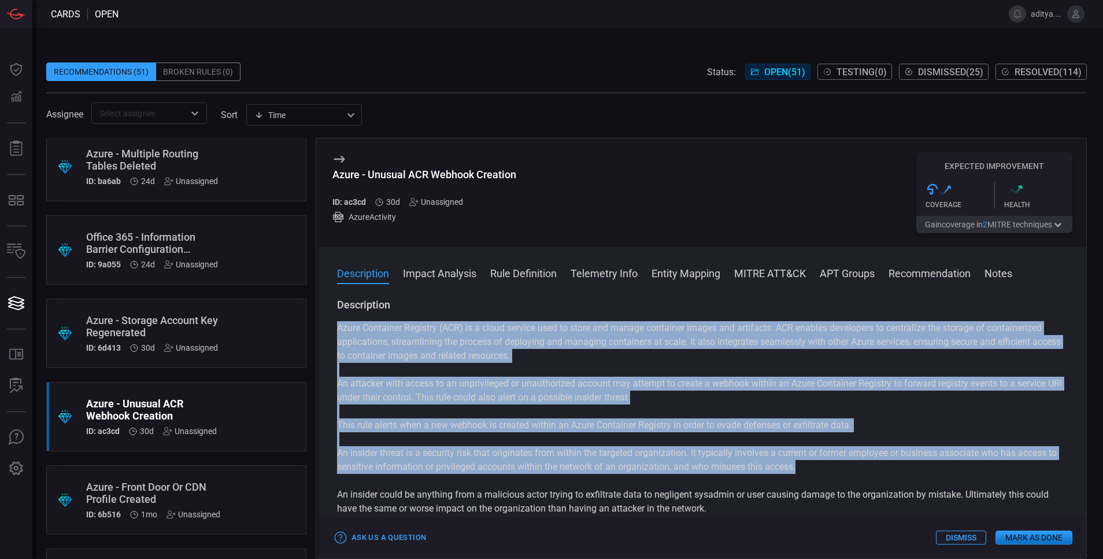
drag, startPoint x: 337, startPoint y: 330, endPoint x: 838, endPoint y: 463, distance: 518.3
click at [838, 463] on div "Azure Container Registry (ACR) is a cloud service used to store and manage cont…" at bounding box center [702, 446] width 731 height 250
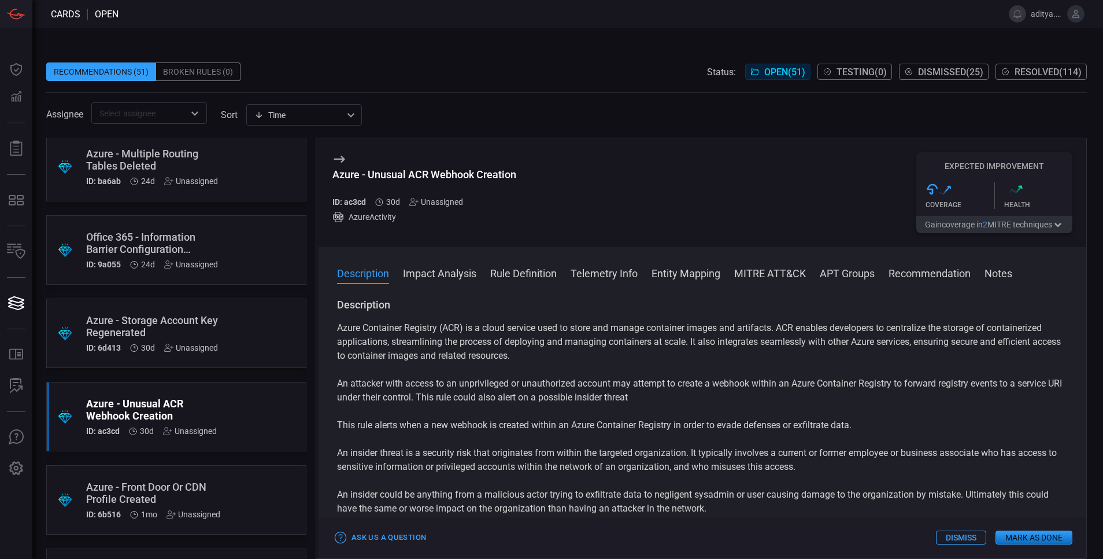
click at [758, 510] on p "An insider could be anything from a malicious actor trying to exfiltrate data t…" at bounding box center [702, 501] width 731 height 28
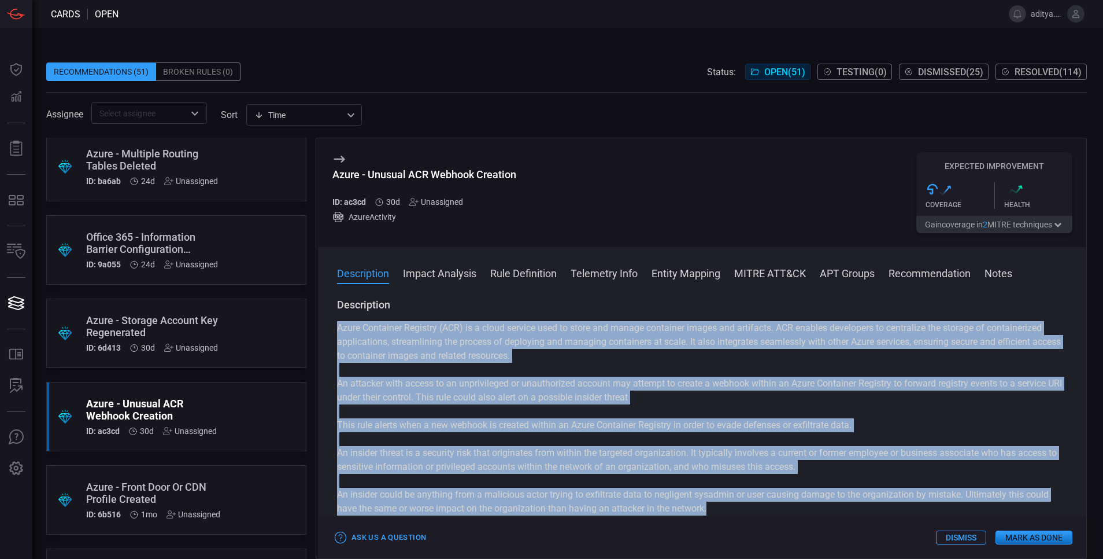
drag, startPoint x: 715, startPoint y: 506, endPoint x: 335, endPoint y: 332, distance: 418.4
click at [335, 332] on div "Description Azure Container Registry (ACR) is a cloud service used to store and…" at bounding box center [703, 426] width 768 height 256
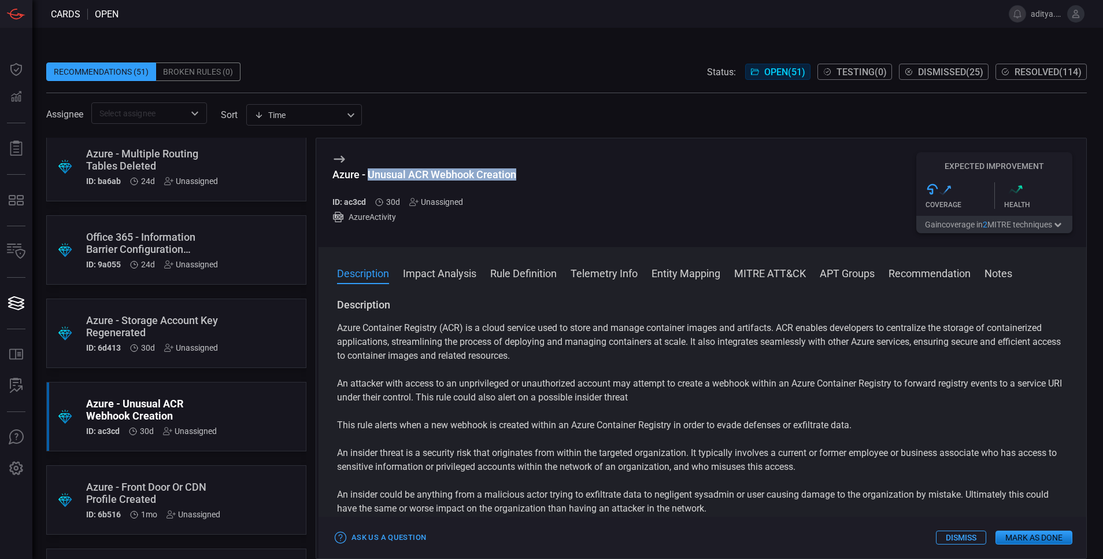
drag, startPoint x: 368, startPoint y: 174, endPoint x: 520, endPoint y: 184, distance: 152.4
click at [520, 184] on div "Azure - Unusual ACR Webhook Creation ID: ac3cd 30d Unassigned AzureActivity Exp…" at bounding box center [703, 192] width 768 height 109
click at [519, 263] on div "Description Impact Analysis Rule Definition Telemetry Info Entity Mapping MITRE…" at bounding box center [703, 402] width 768 height 311
click at [519, 271] on button "Rule Definition" at bounding box center [523, 272] width 67 height 14
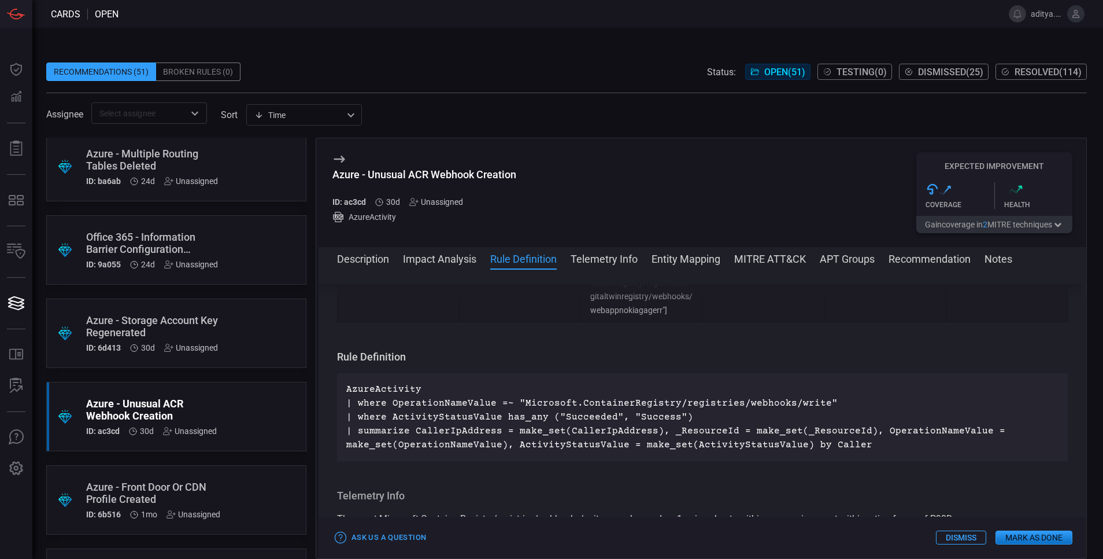
scroll to position [1013, 0]
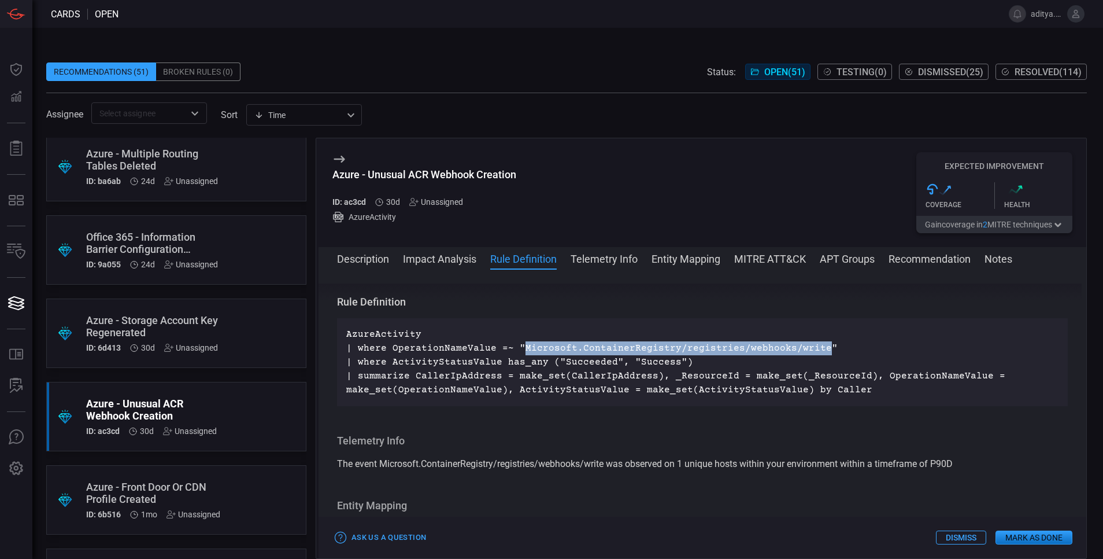
drag, startPoint x: 516, startPoint y: 346, endPoint x: 810, endPoint y: 346, distance: 293.8
click at [810, 346] on p "AzureActivity | where OperationNameValue =~ "Microsoft.ContainerRegistry/regist…" at bounding box center [702, 361] width 712 height 69
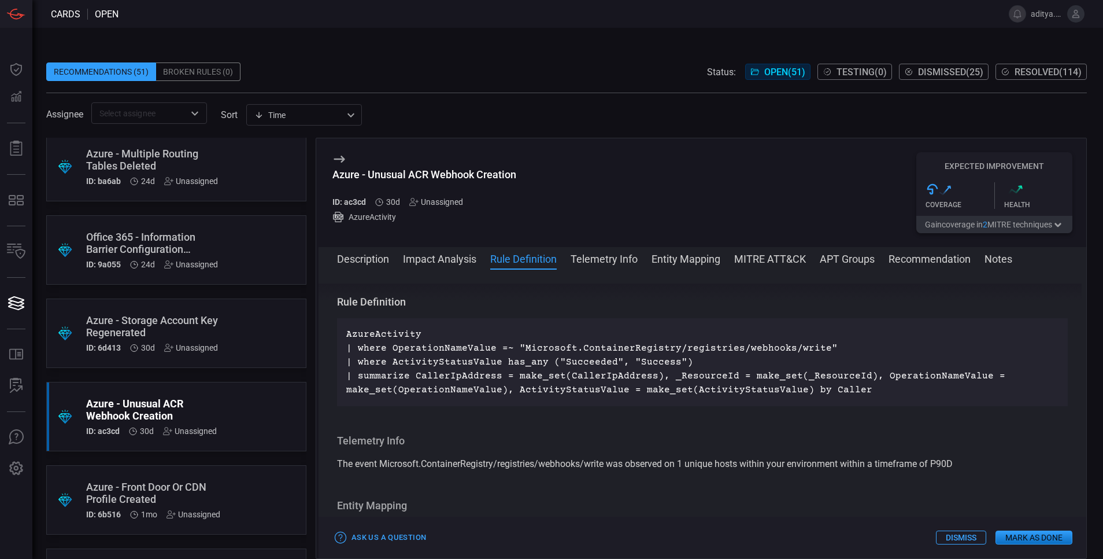
click at [153, 324] on div "Azure - Storage Account Key Regenerated" at bounding box center [154, 326] width 136 height 24
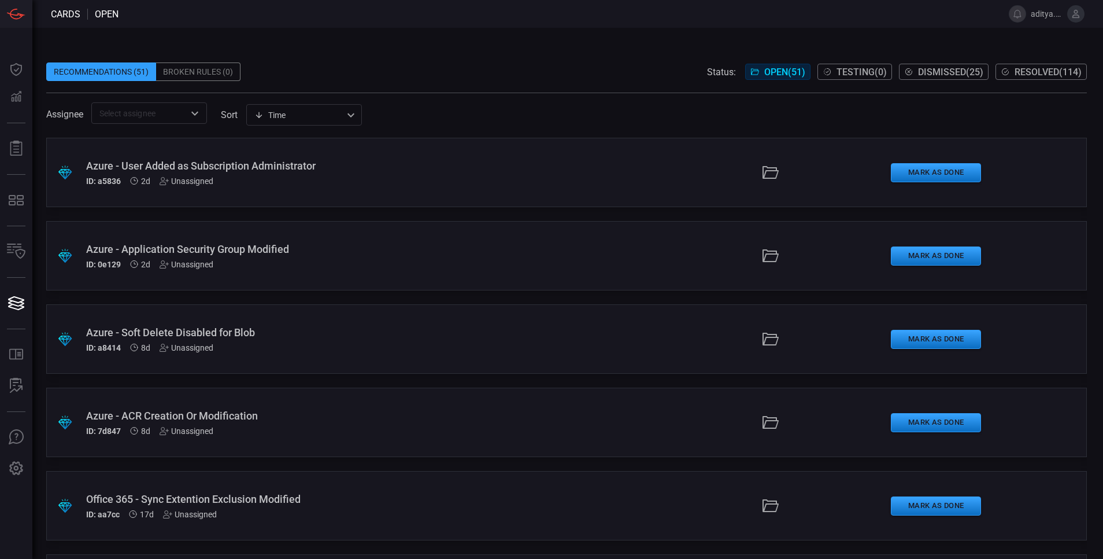
scroll to position [499, 0]
click at [294, 315] on div ".suggested_cards_icon{fill:url(#suggested_cards_icon);} Azure - Storage Account…" at bounding box center [566, 339] width 1041 height 69
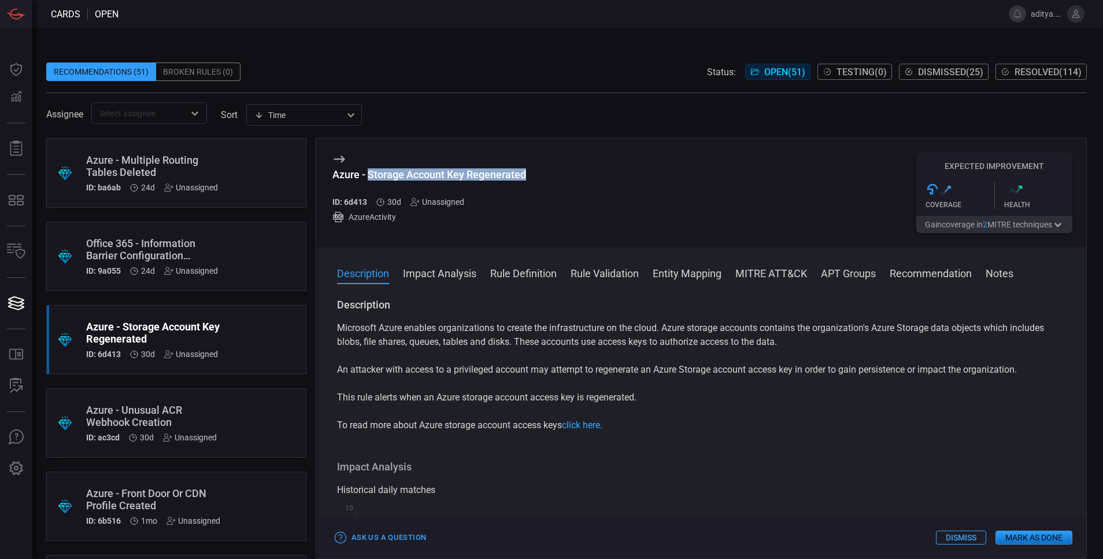
drag, startPoint x: 368, startPoint y: 171, endPoint x: 546, endPoint y: 169, distance: 178.7
click at [546, 169] on div "Azure - Storage Account Key Regenerated ID: 6d413 30d Unassigned AzureActivity …" at bounding box center [703, 192] width 768 height 109
click at [533, 268] on button "Rule Definition" at bounding box center [523, 272] width 67 height 14
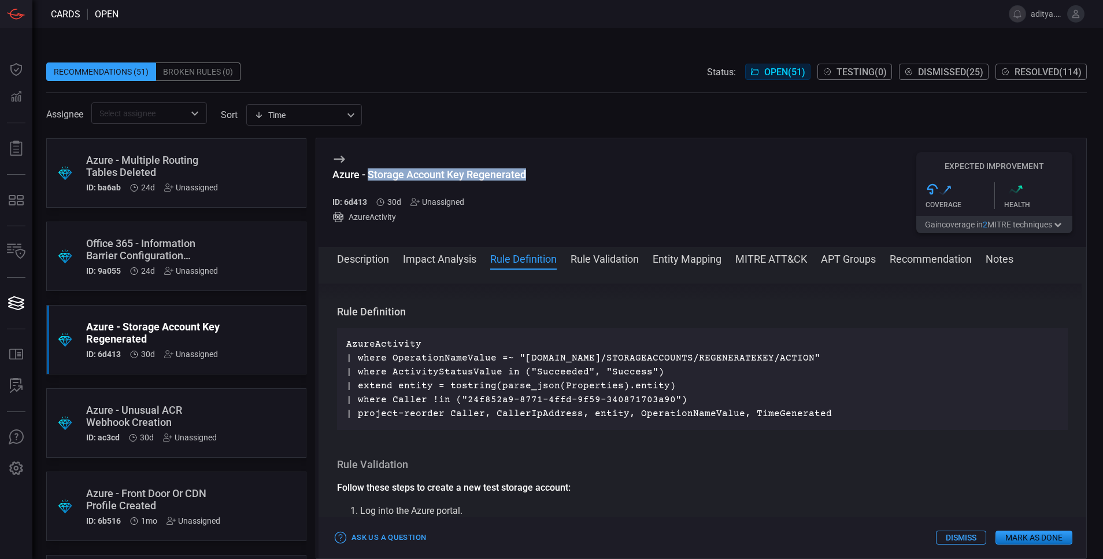
scroll to position [483, 0]
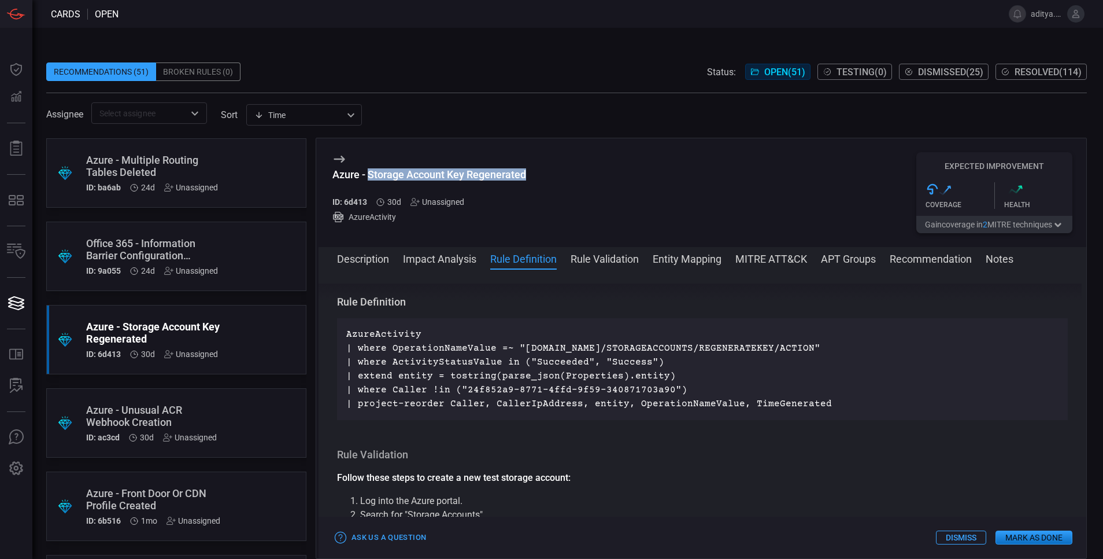
drag, startPoint x: 518, startPoint y: 346, endPoint x: 820, endPoint y: 347, distance: 302.4
click at [820, 347] on p "AzureActivity | where OperationNameValue =~ "MICROSOFT.STORAGE/STORAGEACCOUNTS/…" at bounding box center [702, 368] width 712 height 83
click at [580, 256] on button "Rule Validation" at bounding box center [605, 258] width 68 height 14
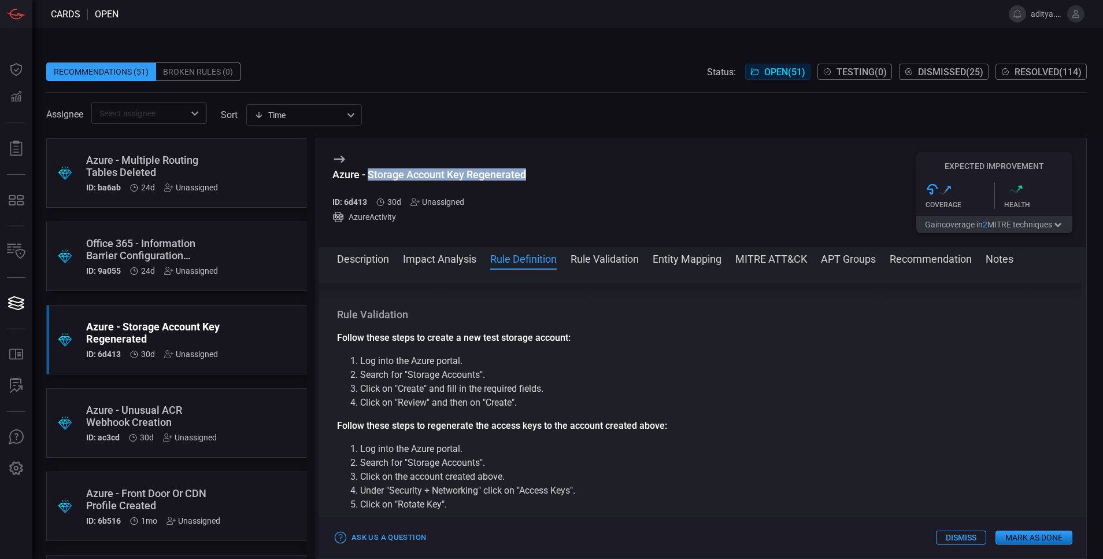
scroll to position [636, 0]
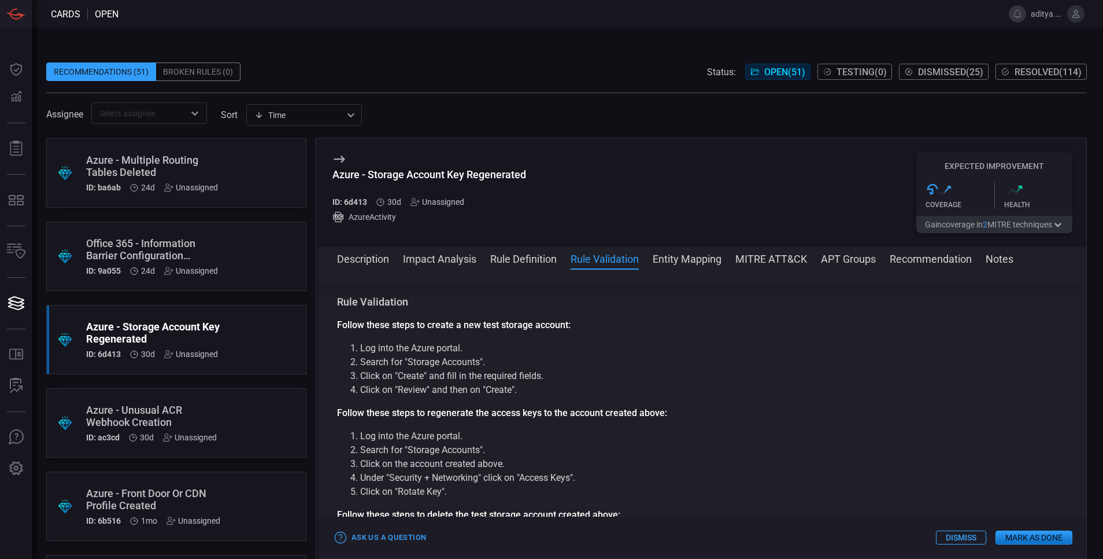
click at [198, 168] on div "Azure - Multiple Routing Tables Deleted" at bounding box center [154, 166] width 136 height 24
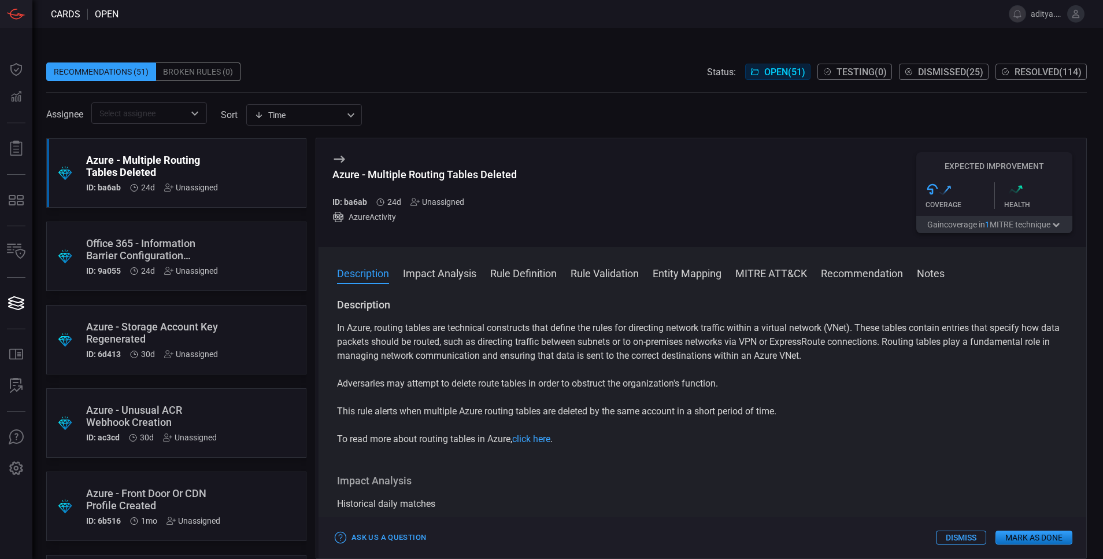
click at [585, 274] on button "Rule Validation" at bounding box center [605, 272] width 68 height 14
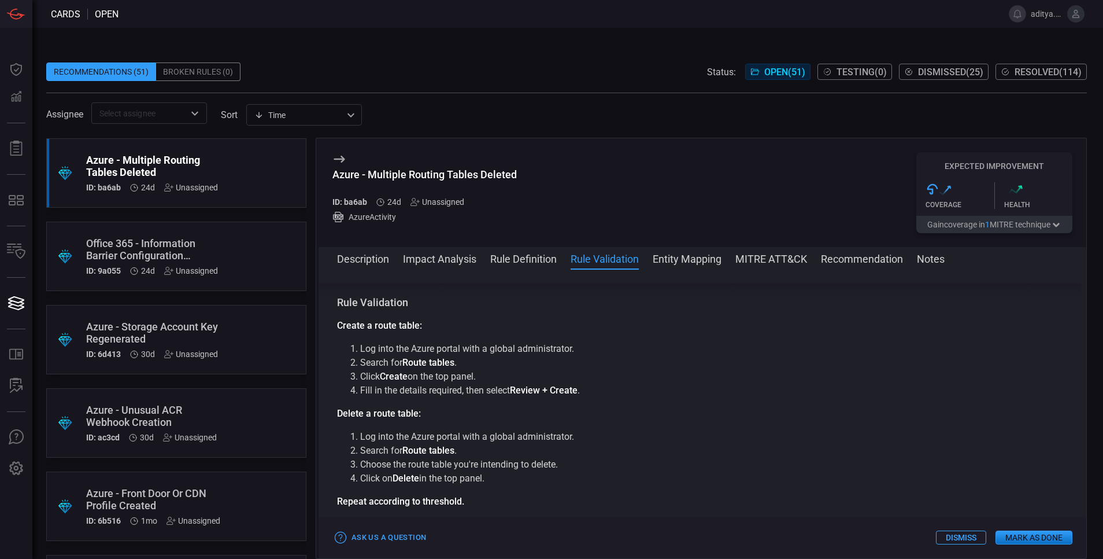
scroll to position [515, 0]
click at [527, 257] on button "Rule Definition" at bounding box center [523, 258] width 67 height 14
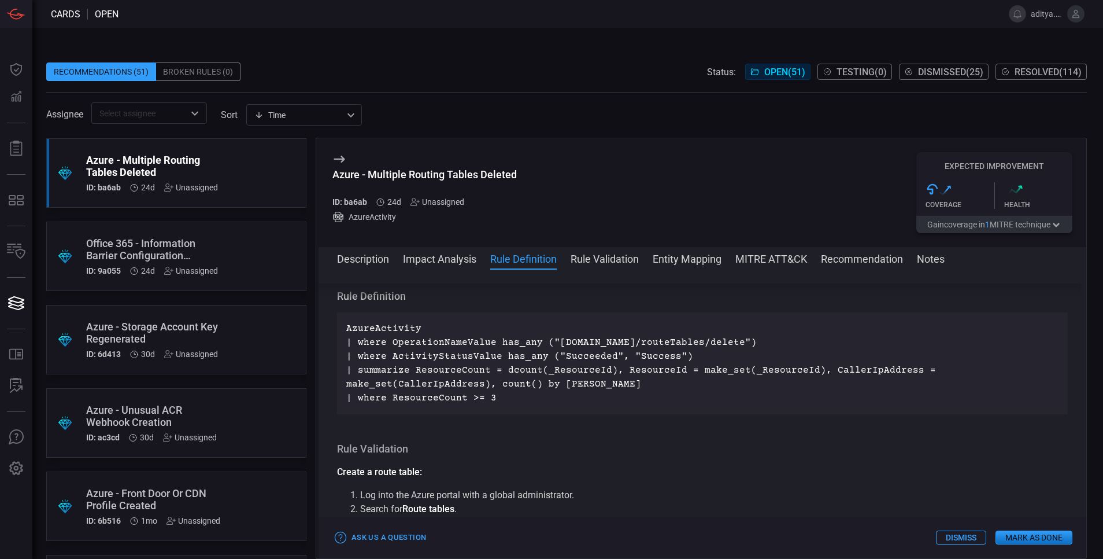
scroll to position [362, 0]
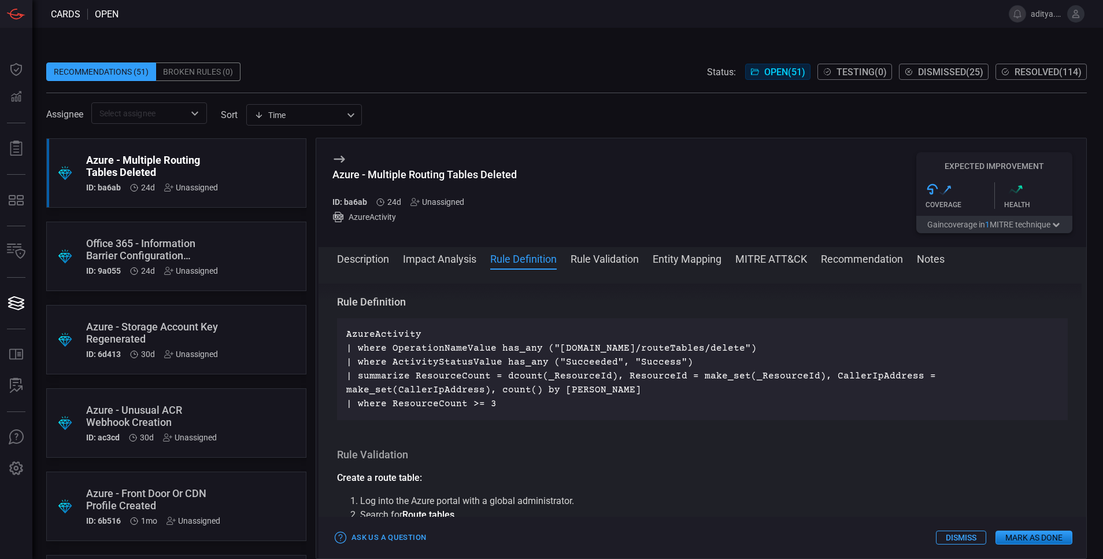
drag, startPoint x: 551, startPoint y: 346, endPoint x: 754, endPoint y: 346, distance: 203.0
click at [754, 346] on p "AzureActivity | where OperationNameValue has_any ("Microsoft.Network/routeTable…" at bounding box center [702, 368] width 712 height 83
drag, startPoint x: 369, startPoint y: 172, endPoint x: 568, endPoint y: 177, distance: 199.0
click at [568, 177] on div "Azure - Multiple Routing Tables Deleted ID: ba6ab 24d Unassigned AzureActivity …" at bounding box center [703, 192] width 768 height 109
